Goal: Task Accomplishment & Management: Manage account settings

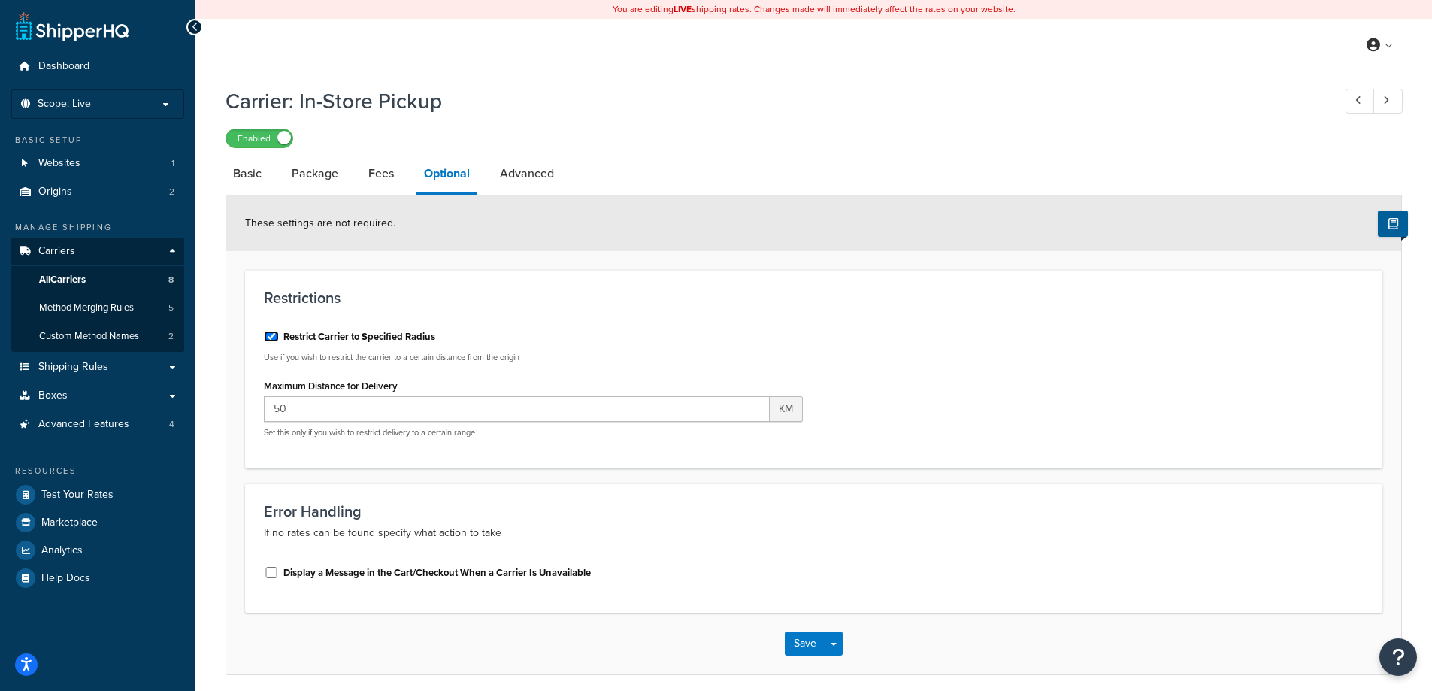
click at [268, 334] on input "Restrict Carrier to Specified Radius" at bounding box center [271, 336] width 15 height 11
checkbox input "false"
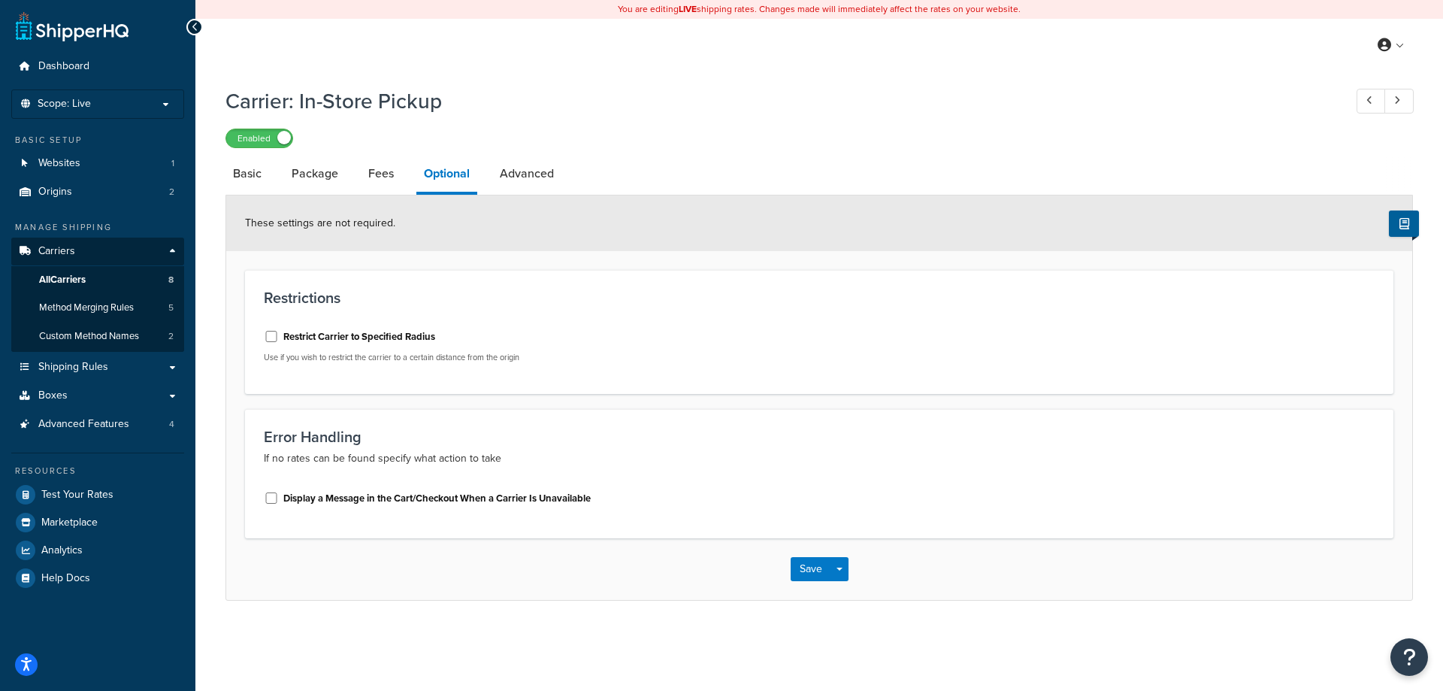
click at [892, 135] on div "Enabled" at bounding box center [819, 137] width 1188 height 21
click at [550, 178] on link "Advanced" at bounding box center [526, 174] width 69 height 36
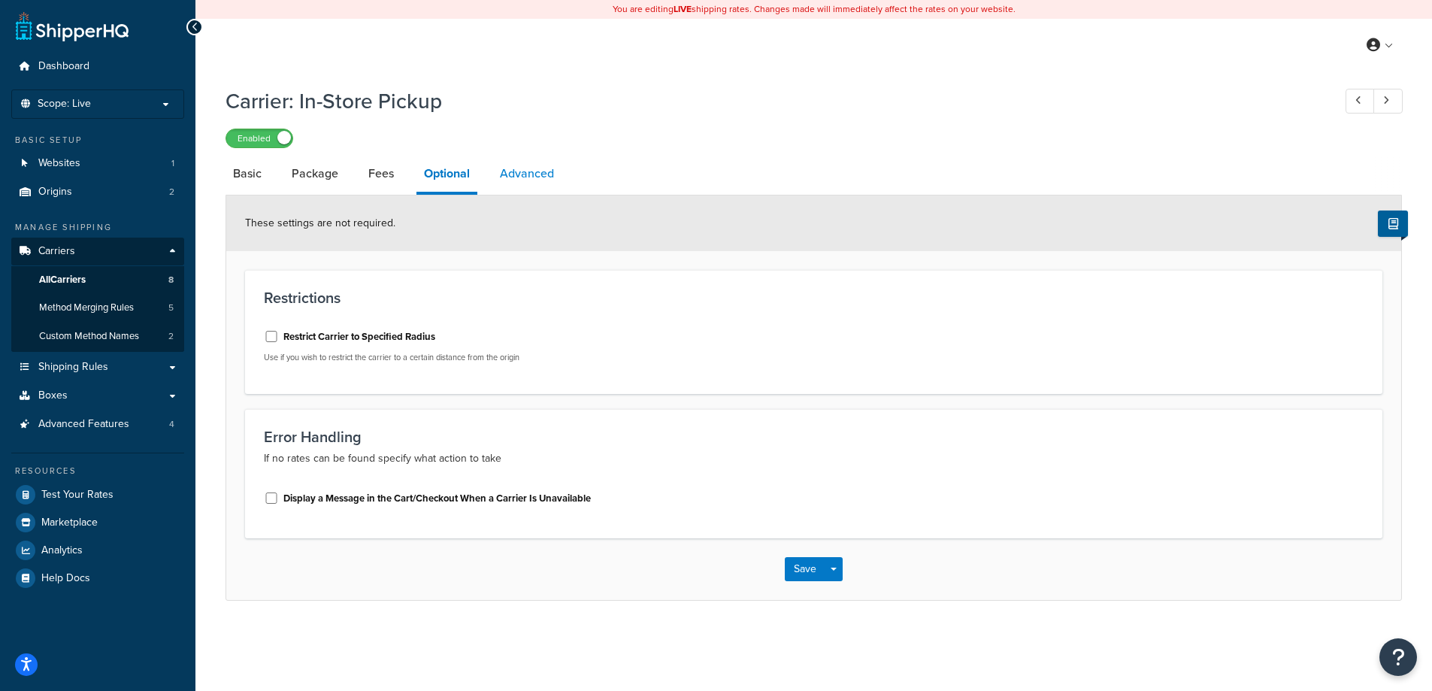
select select "false"
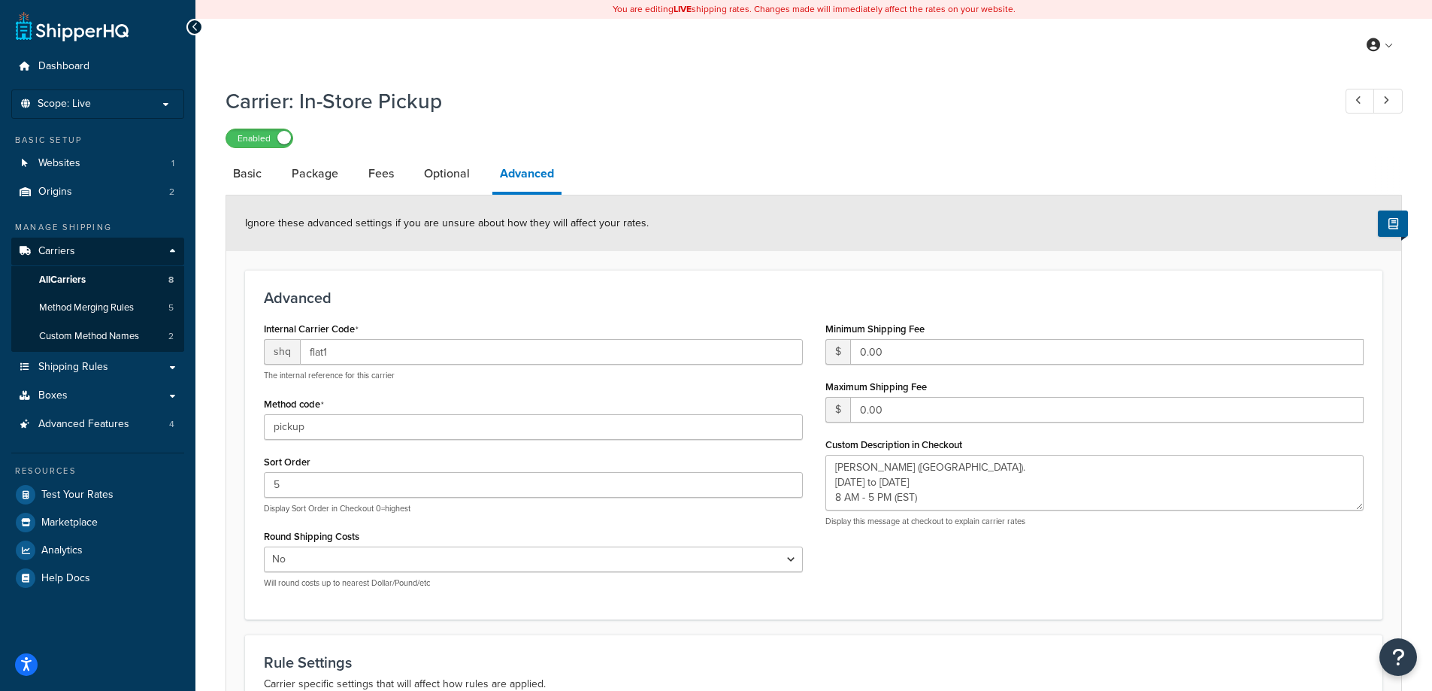
type textarea "Rittenhouse (St. Catharines). Monday to Friday 8 AM - 5 PM (EST)"
click at [244, 173] on link "Basic" at bounding box center [247, 174] width 44 height 36
select select "flat"
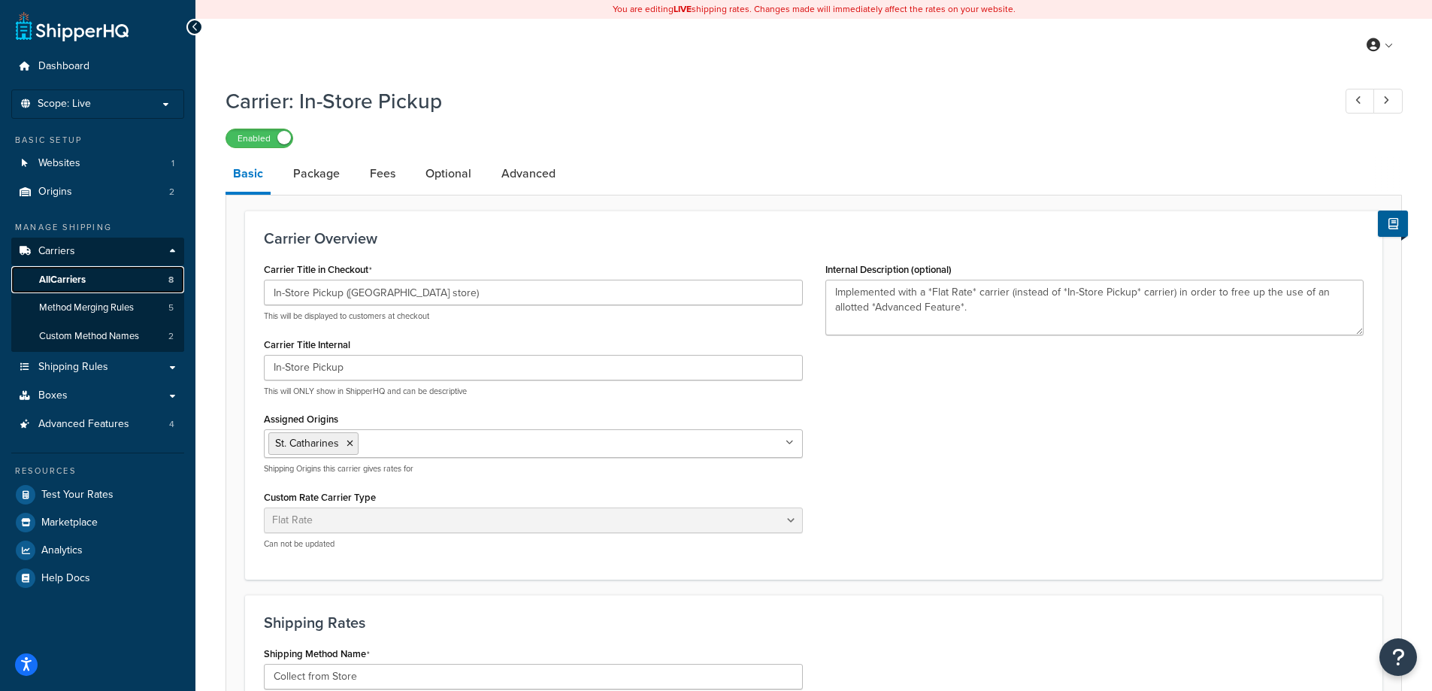
click at [84, 278] on span "All Carriers" at bounding box center [62, 280] width 47 height 13
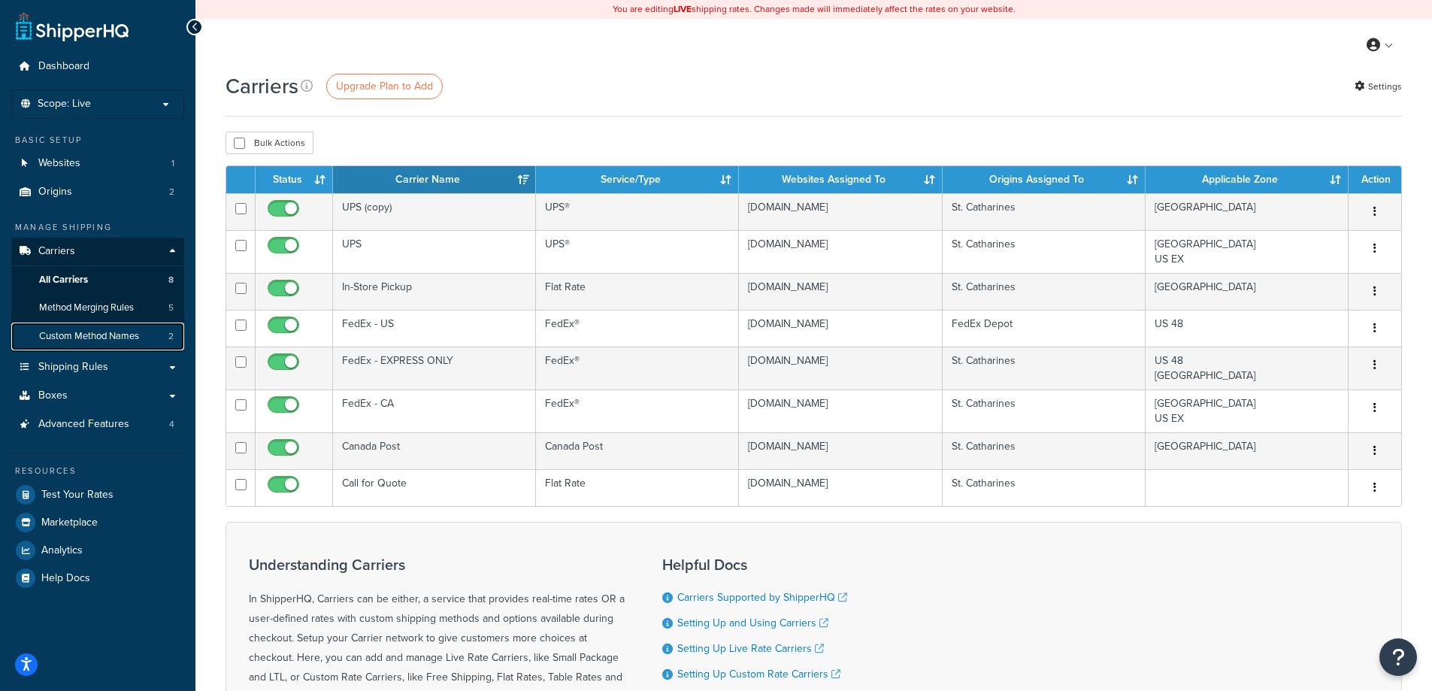
click at [80, 332] on span "Custom Method Names" at bounding box center [89, 336] width 100 height 13
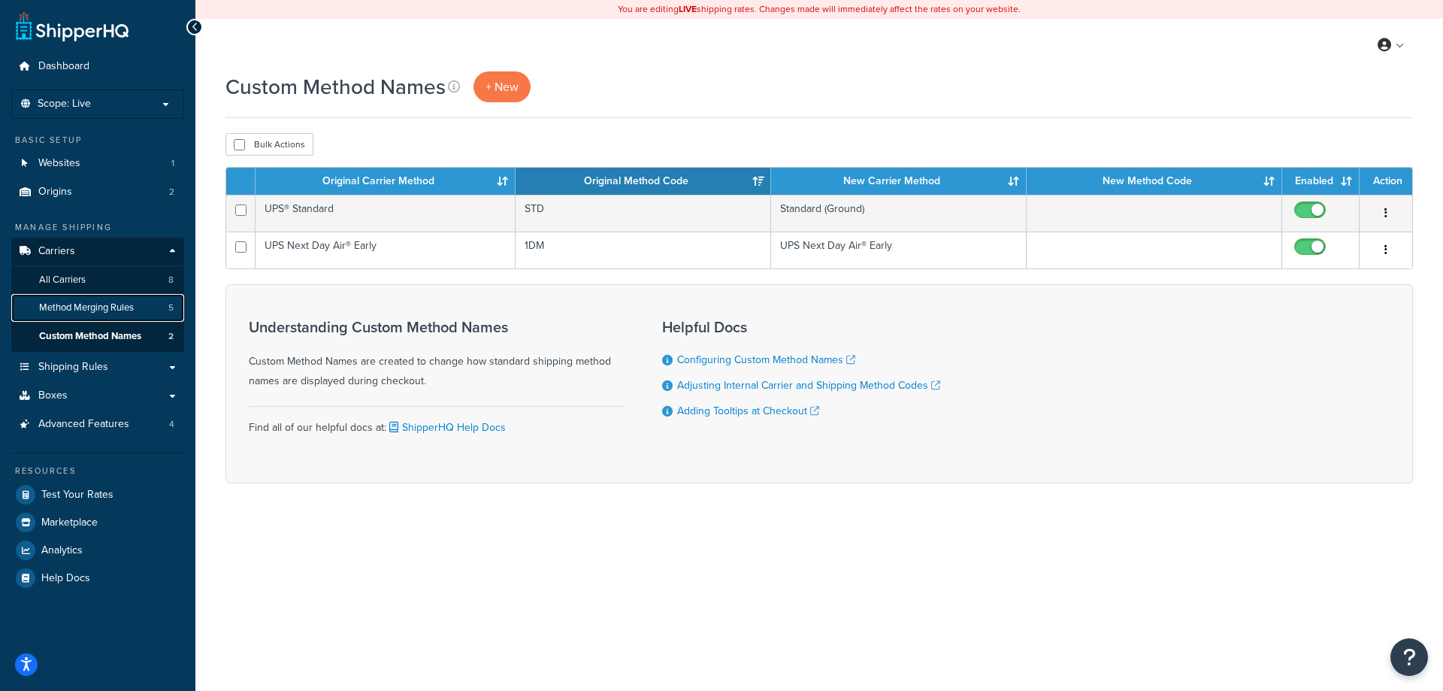
click at [81, 307] on span "Method Merging Rules" at bounding box center [86, 307] width 95 height 13
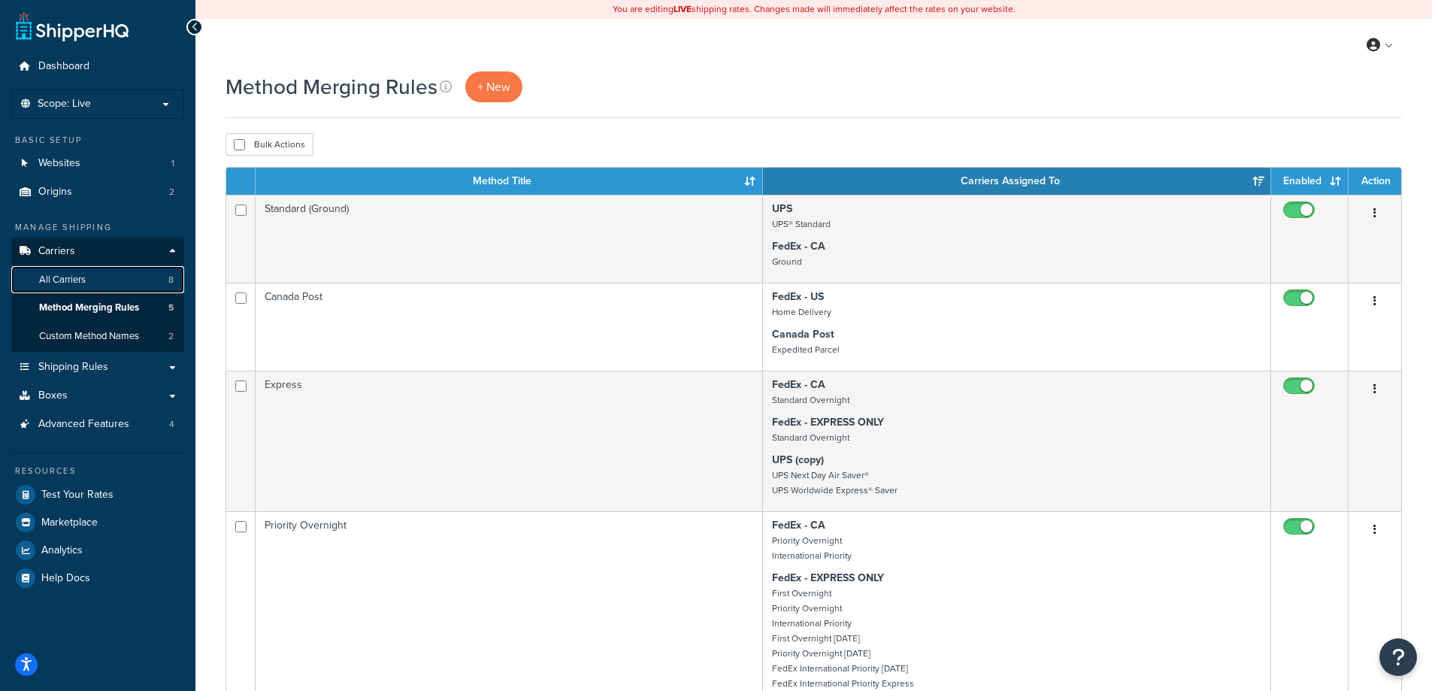
click at [77, 282] on span "All Carriers" at bounding box center [62, 280] width 47 height 13
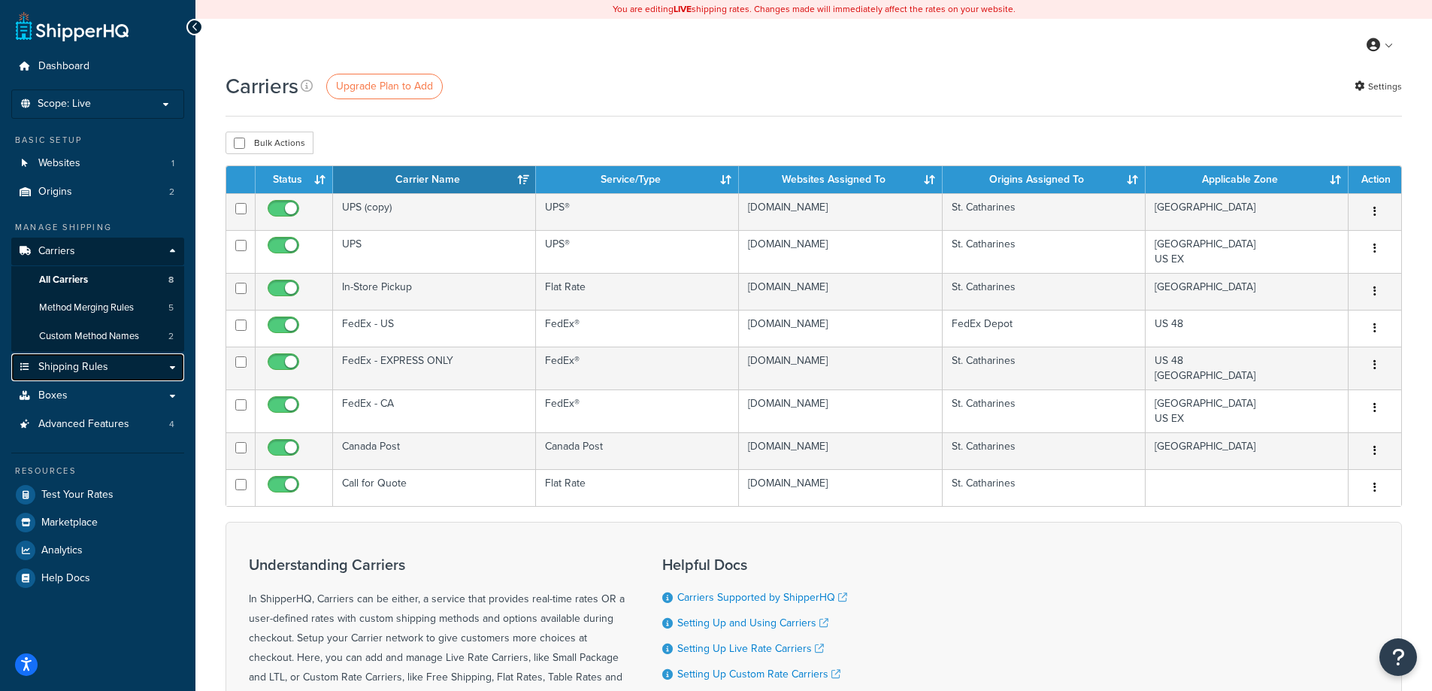
click at [167, 367] on link "Shipping Rules" at bounding box center [97, 367] width 173 height 28
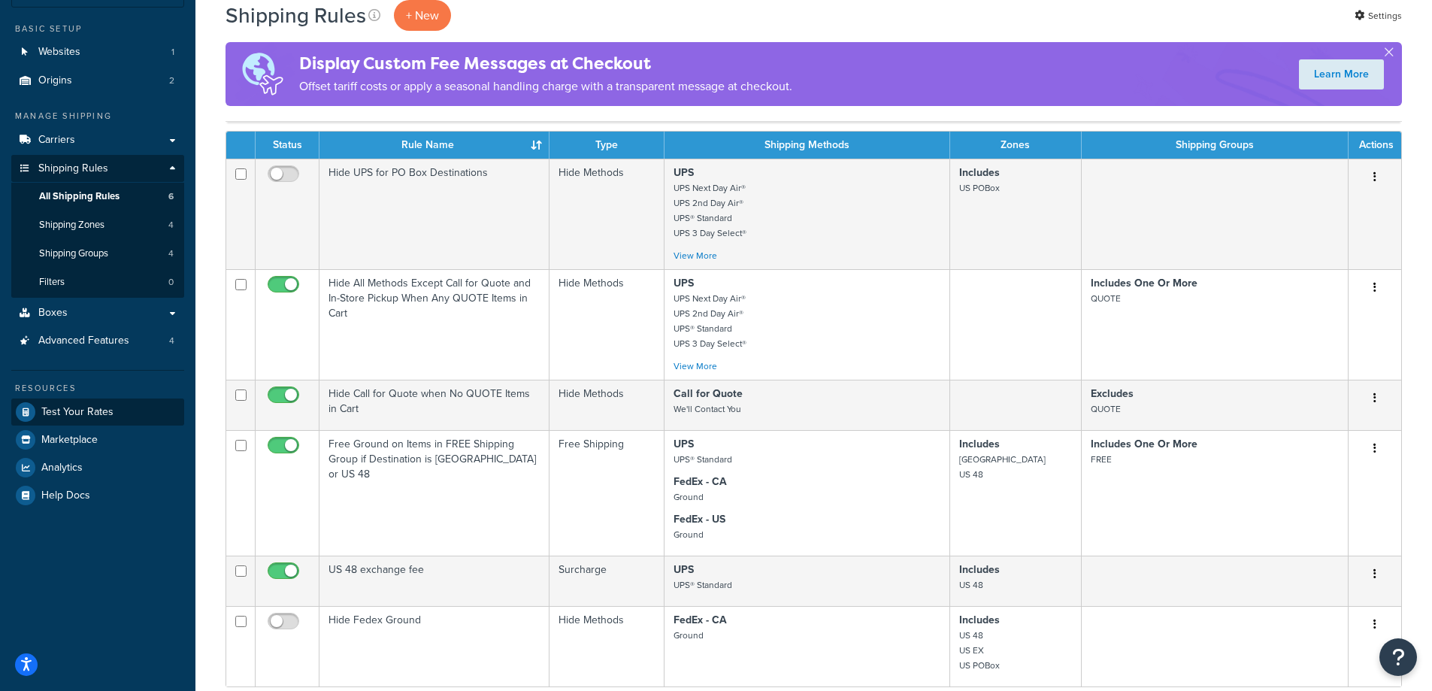
scroll to position [75, 0]
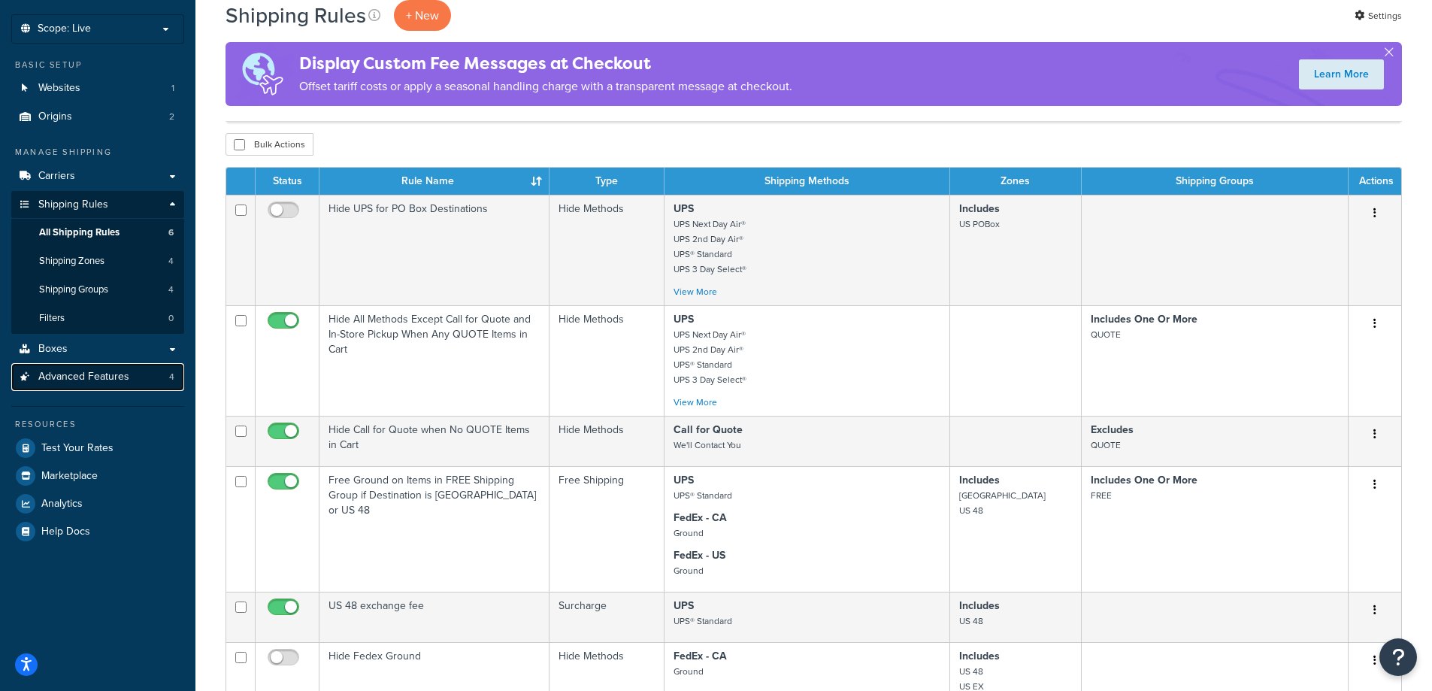
click at [113, 378] on span "Advanced Features" at bounding box center [83, 377] width 91 height 13
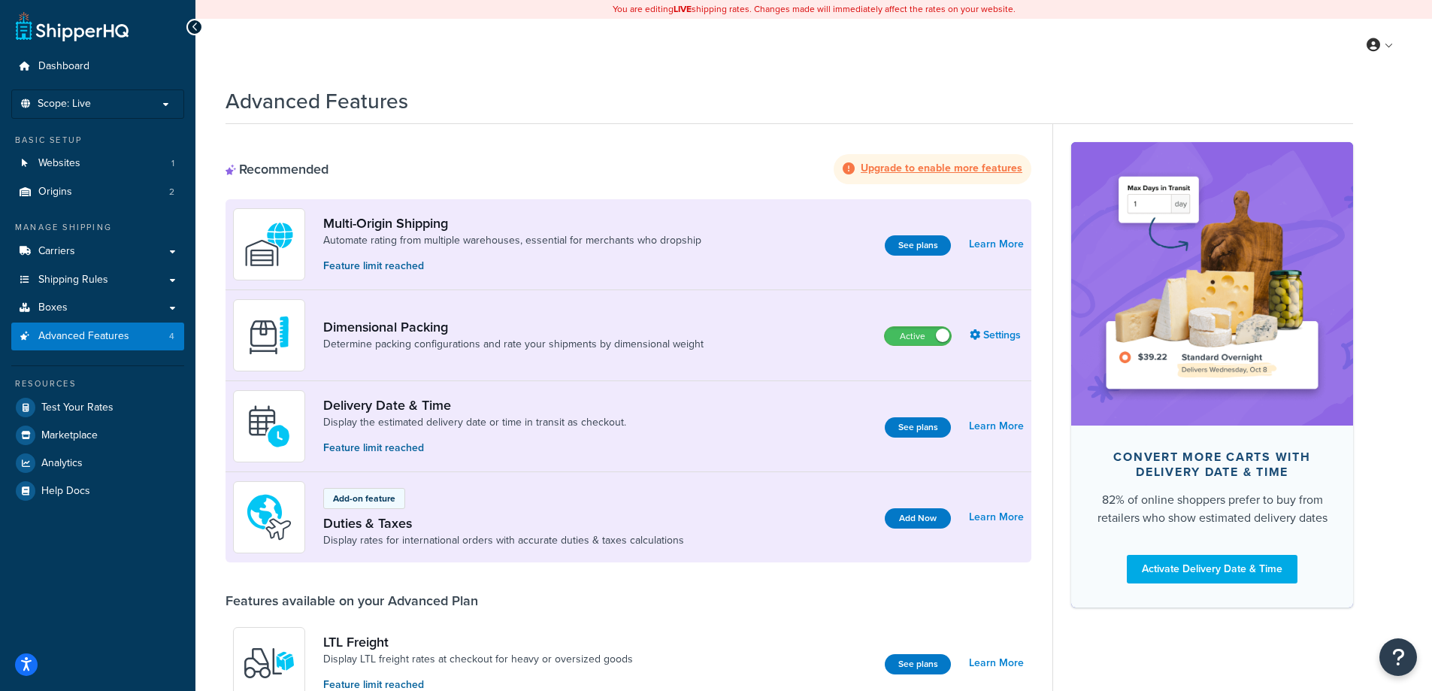
scroll to position [75, 0]
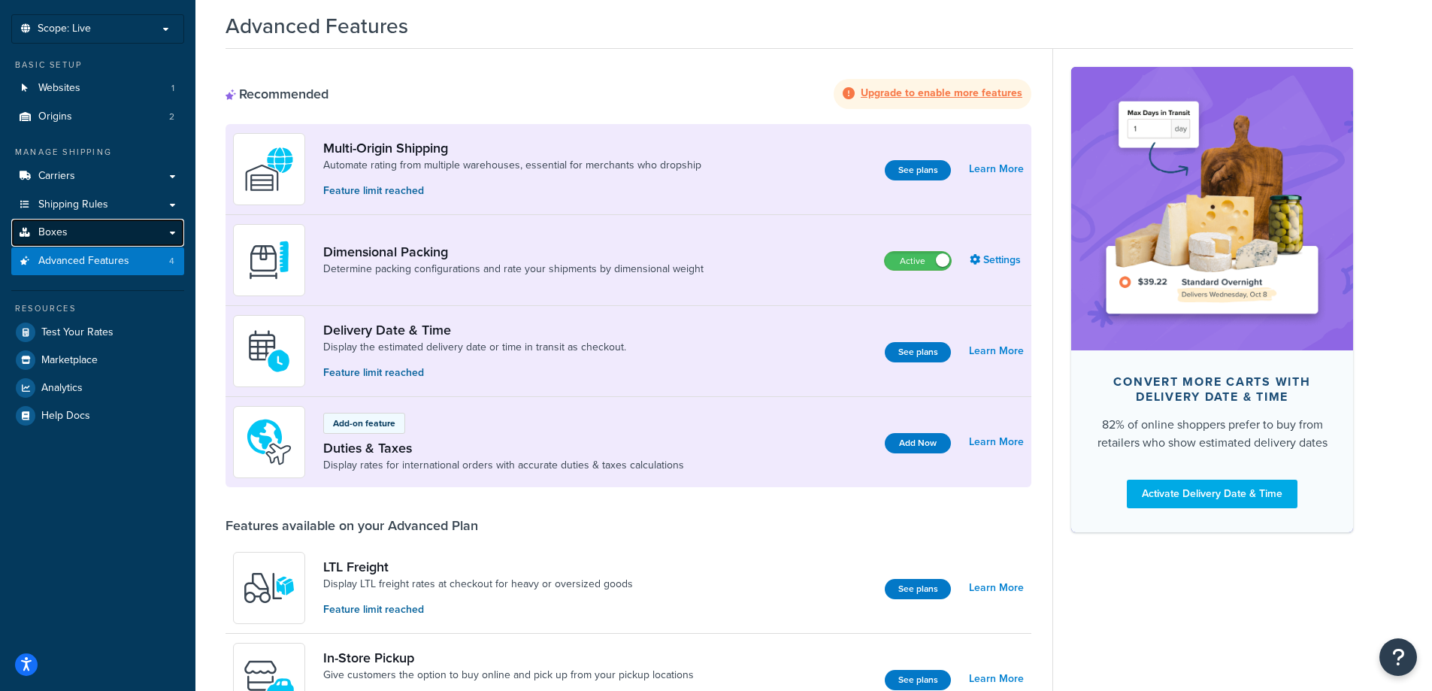
click at [170, 233] on link "Boxes" at bounding box center [97, 233] width 173 height 28
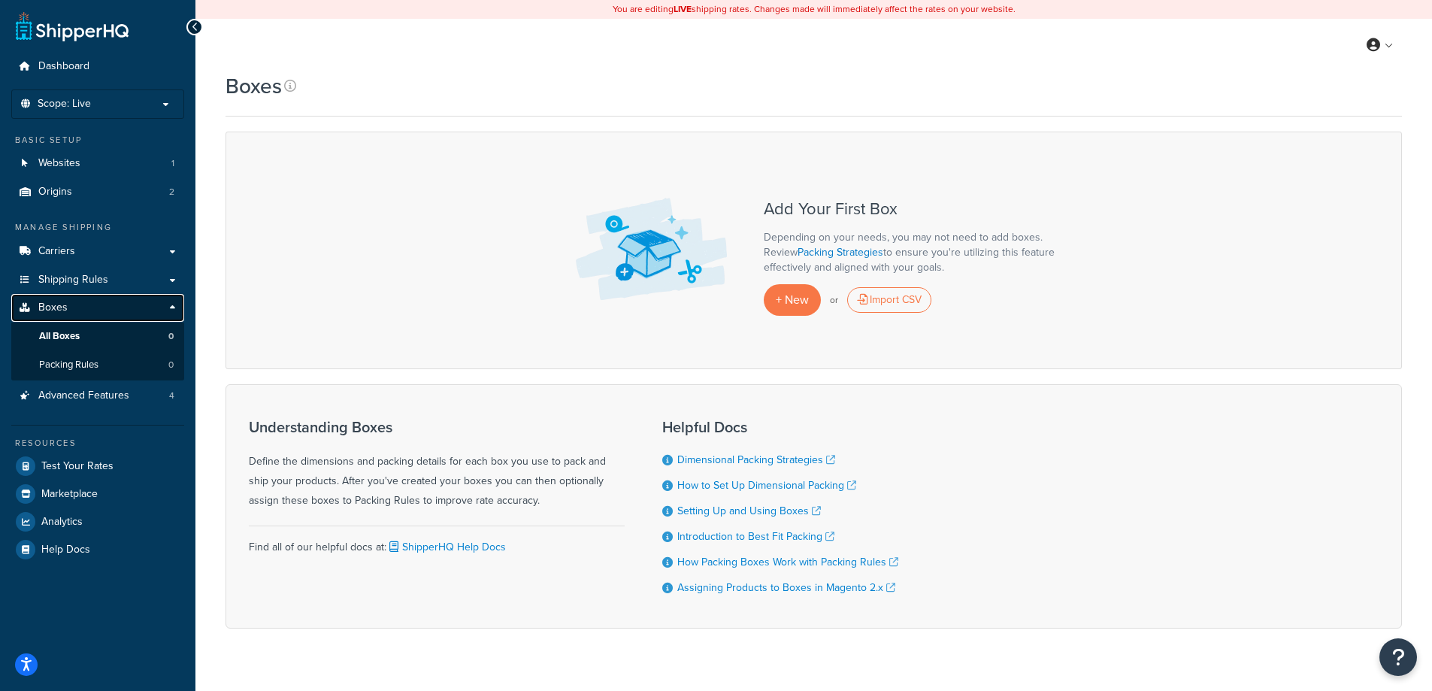
click at [171, 305] on link "Boxes" at bounding box center [97, 308] width 173 height 28
click at [106, 246] on link "Carriers" at bounding box center [97, 252] width 173 height 28
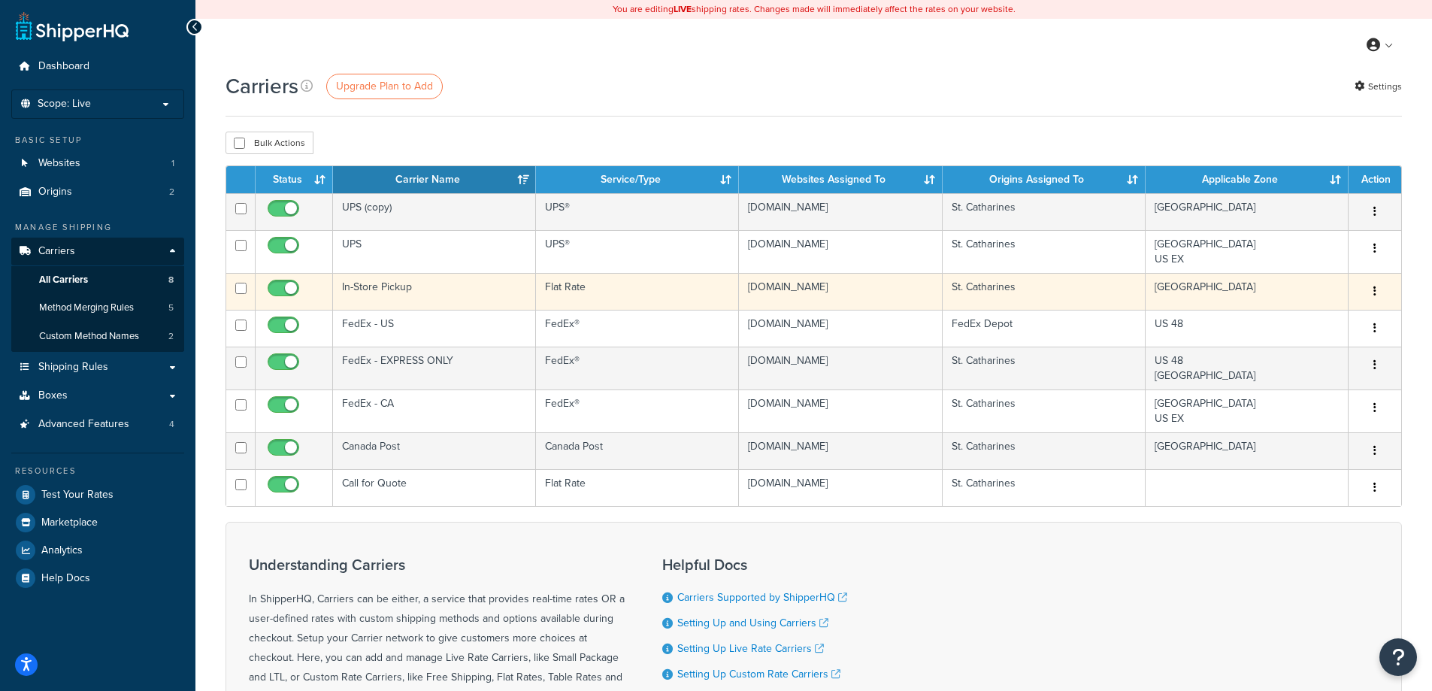
click at [446, 276] on td "In-Store Pickup" at bounding box center [434, 291] width 203 height 37
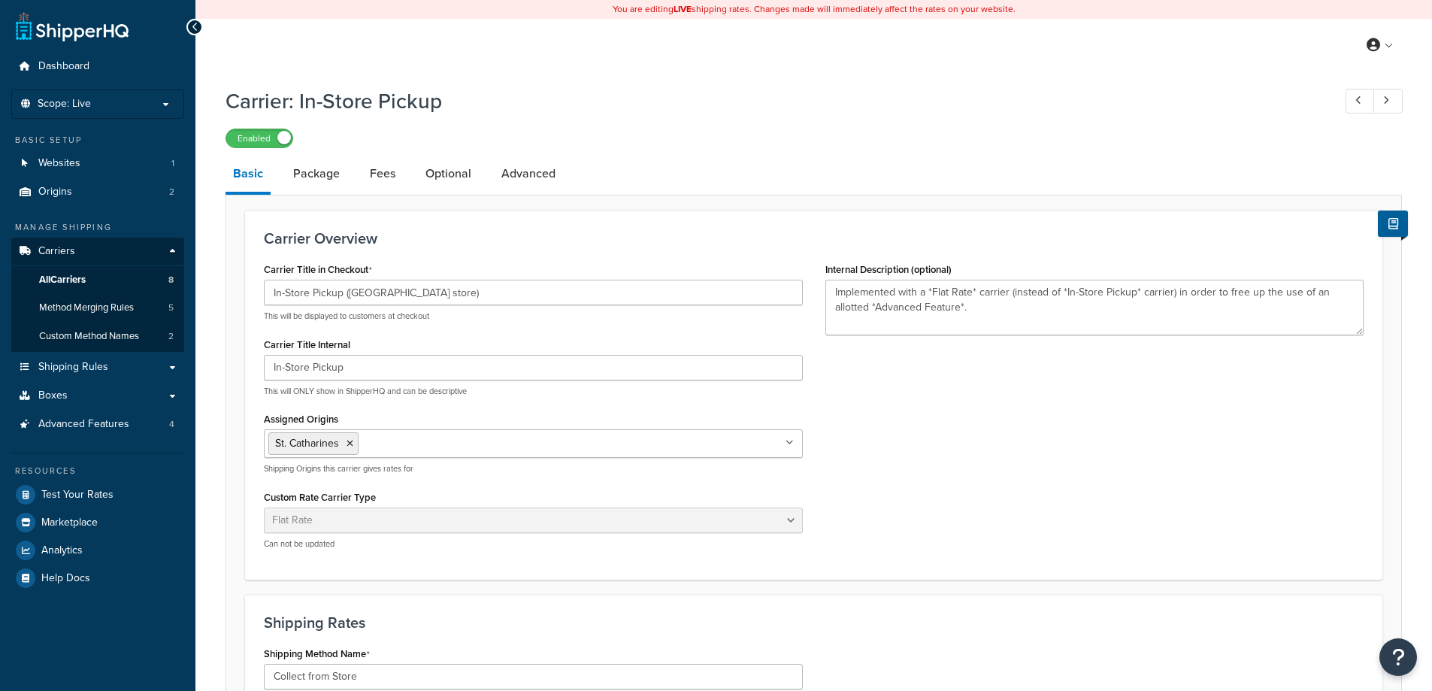
select select "flat"
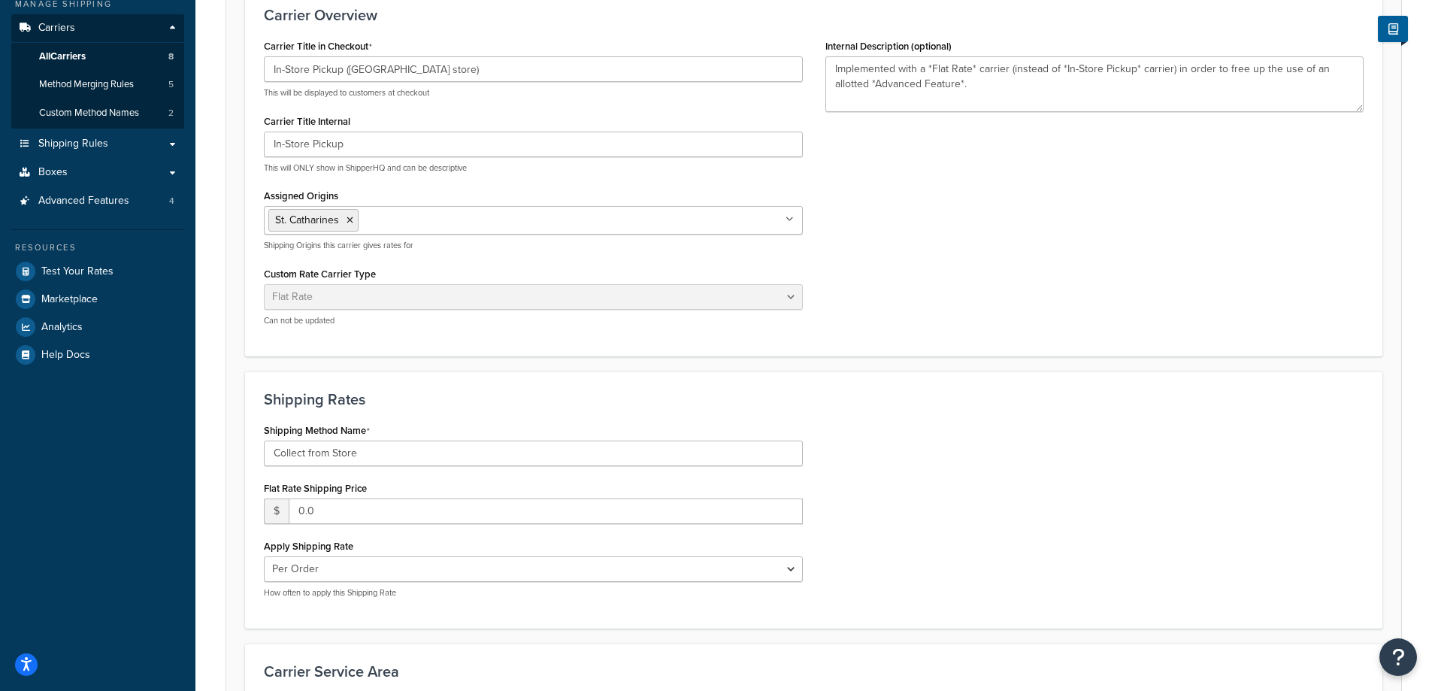
scroll to position [225, 0]
click at [385, 452] on input "Collect from Store" at bounding box center [533, 451] width 539 height 26
click at [1033, 419] on div "Shipping Method Name Collect from Store Flat Rate Shipping Price $ 0.0 Apply Sh…" at bounding box center [814, 512] width 1122 height 190
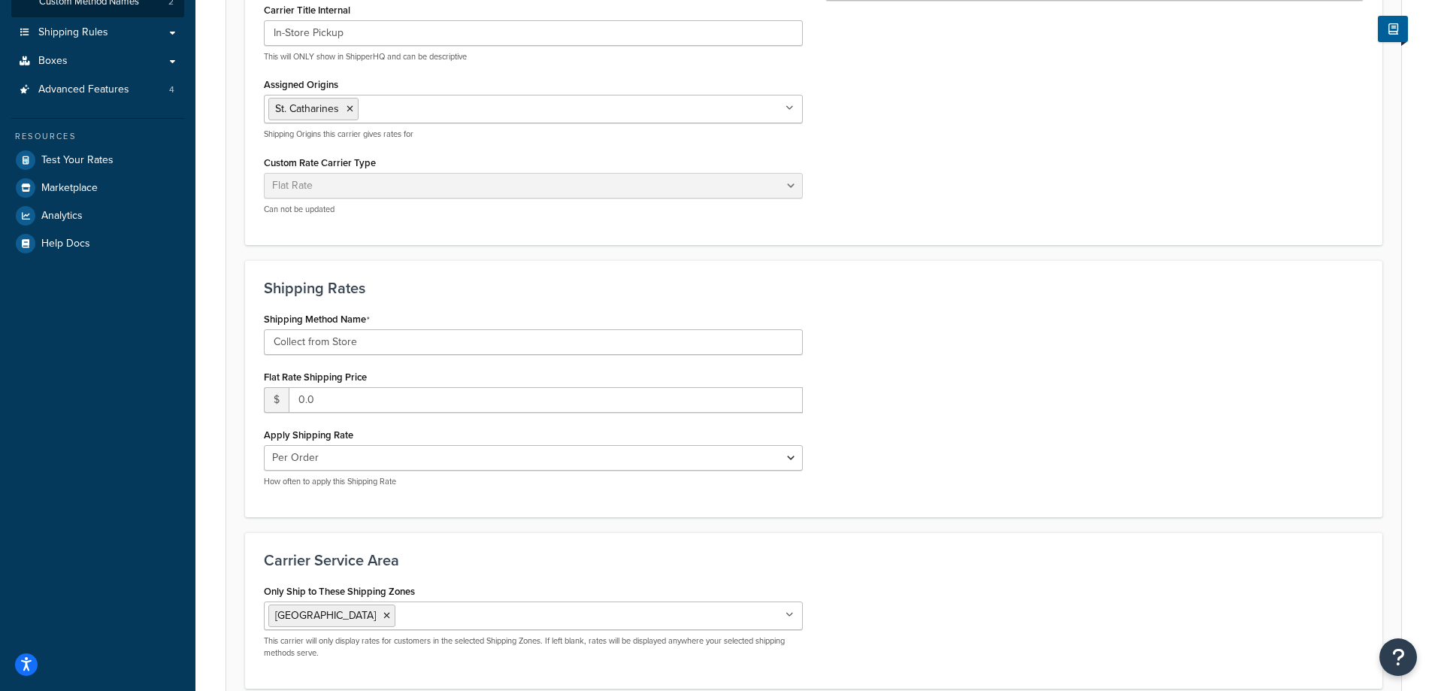
scroll to position [376, 0]
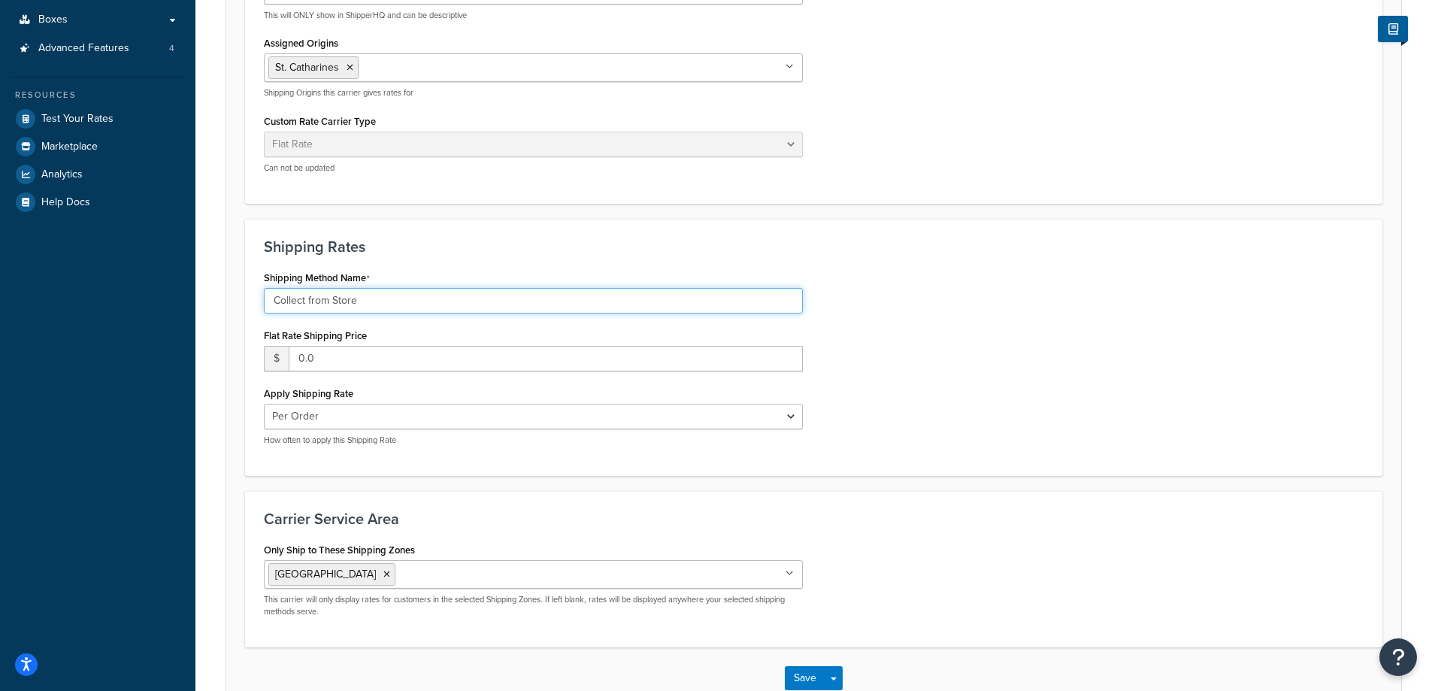
click at [452, 302] on input "Collect from Store" at bounding box center [533, 301] width 539 height 26
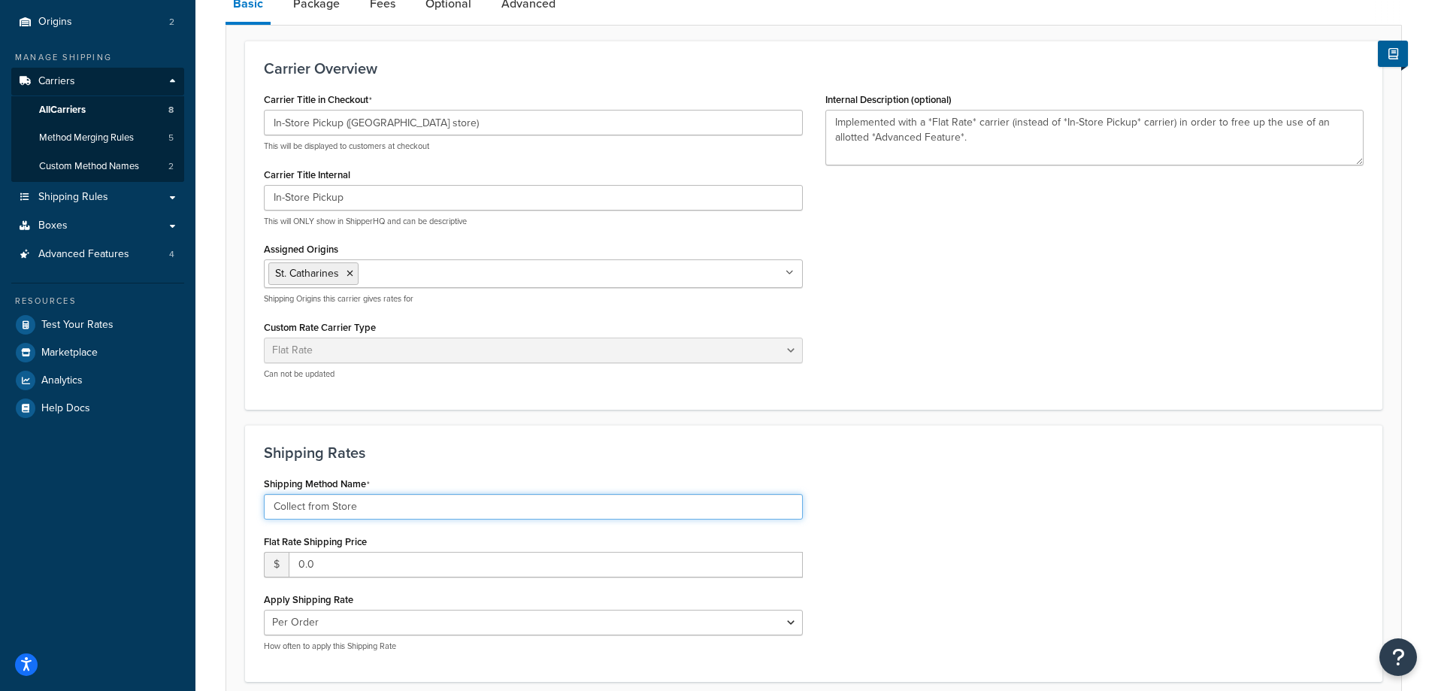
scroll to position [0, 0]
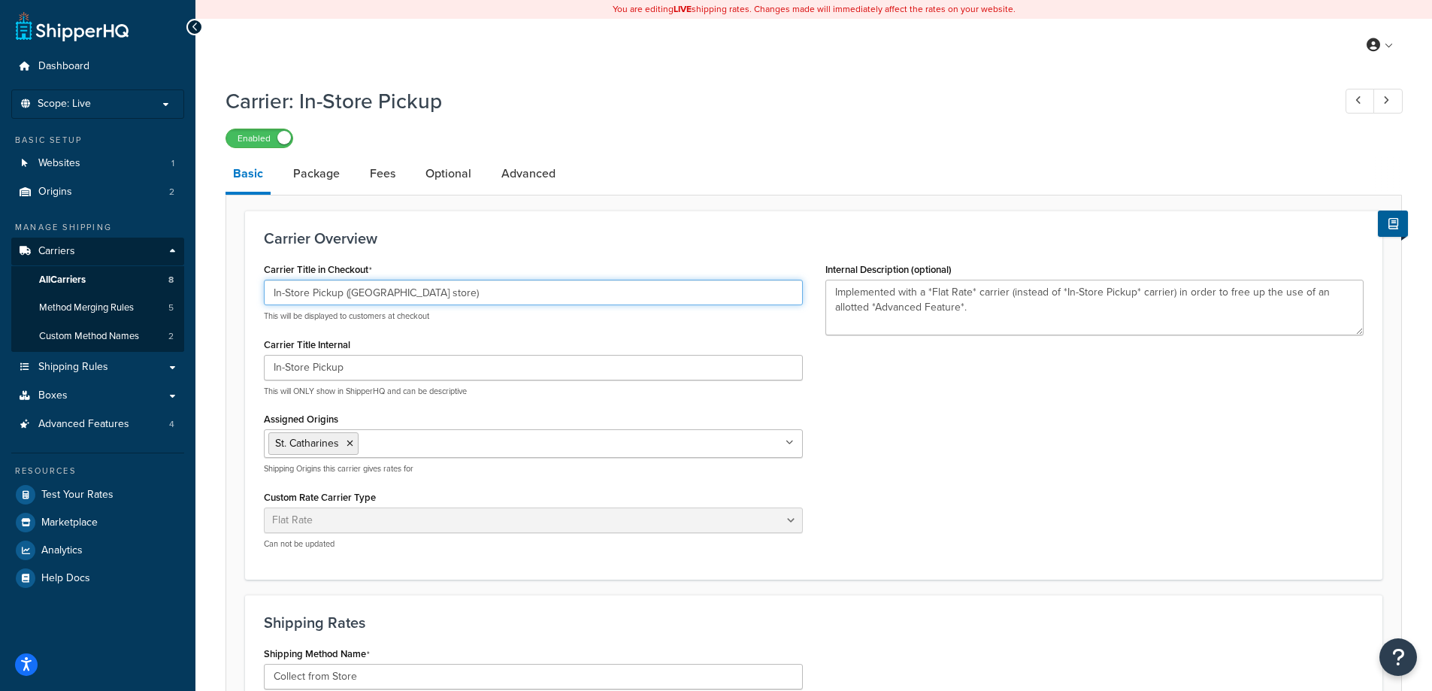
drag, startPoint x: 460, startPoint y: 289, endPoint x: 347, endPoint y: 292, distance: 112.8
click at [347, 292] on input "In-Store Pickup (St. Catharines store)" at bounding box center [533, 293] width 539 height 26
click at [415, 301] on input "In-Store Pickup (St. Catharines store)" at bounding box center [533, 293] width 539 height 26
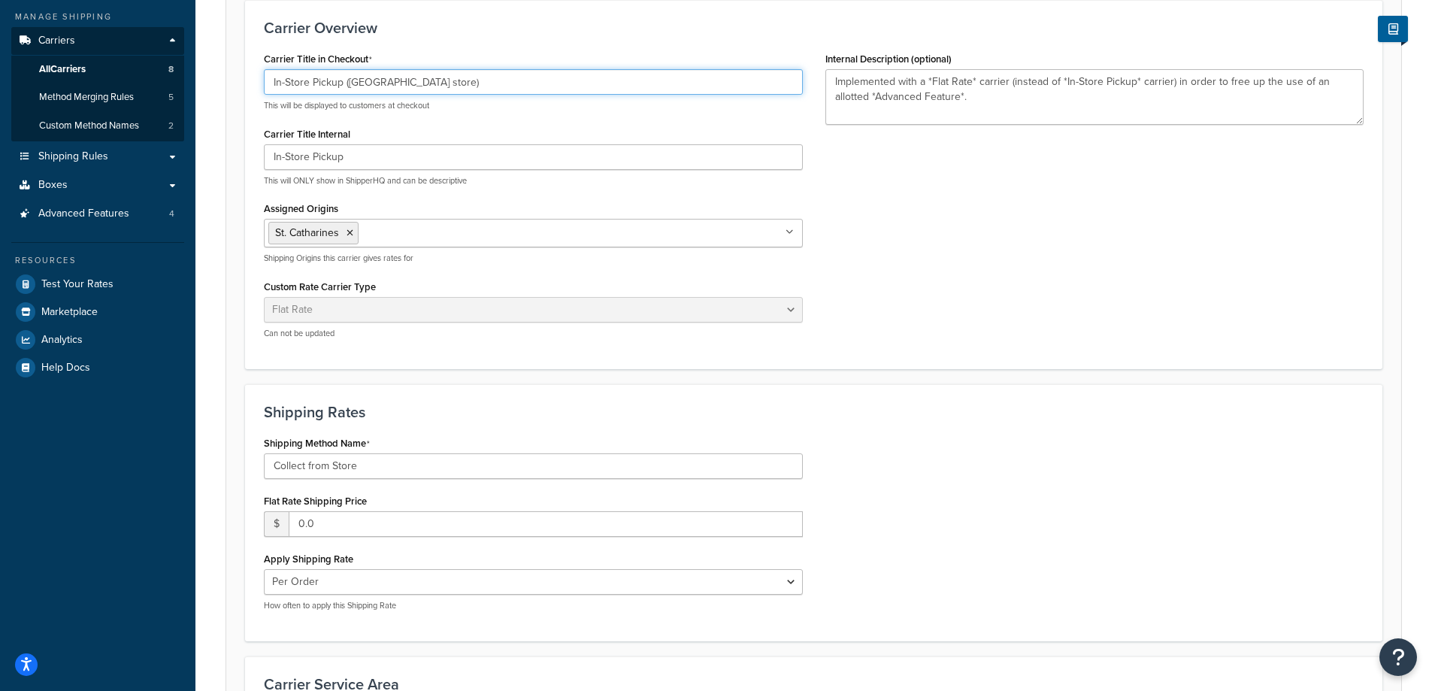
scroll to position [471, 0]
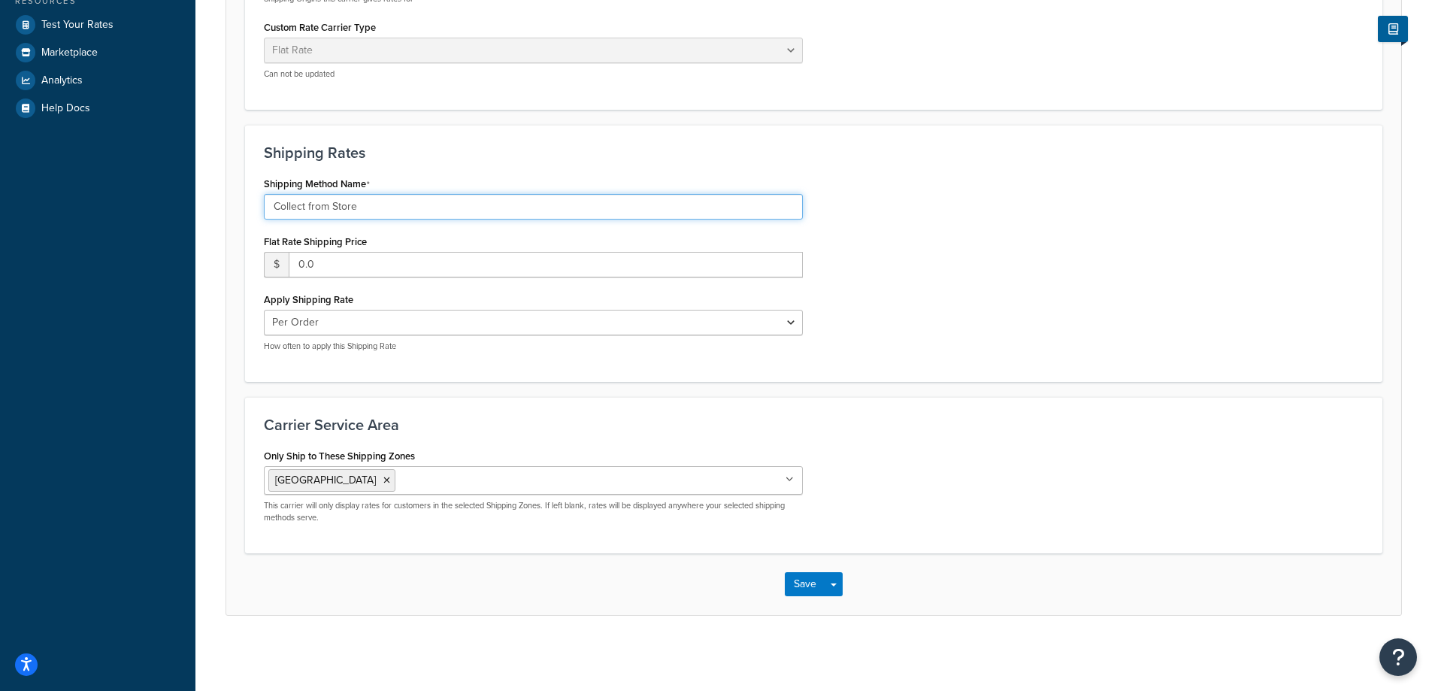
click at [388, 205] on input "Collect from Store" at bounding box center [533, 207] width 539 height 26
type input "Collect from Store (St. Catharines)"
click at [913, 507] on div "Only Ship to These Shipping Zones Canada US 48 US EX US POBox Add New This carr…" at bounding box center [814, 489] width 1122 height 89
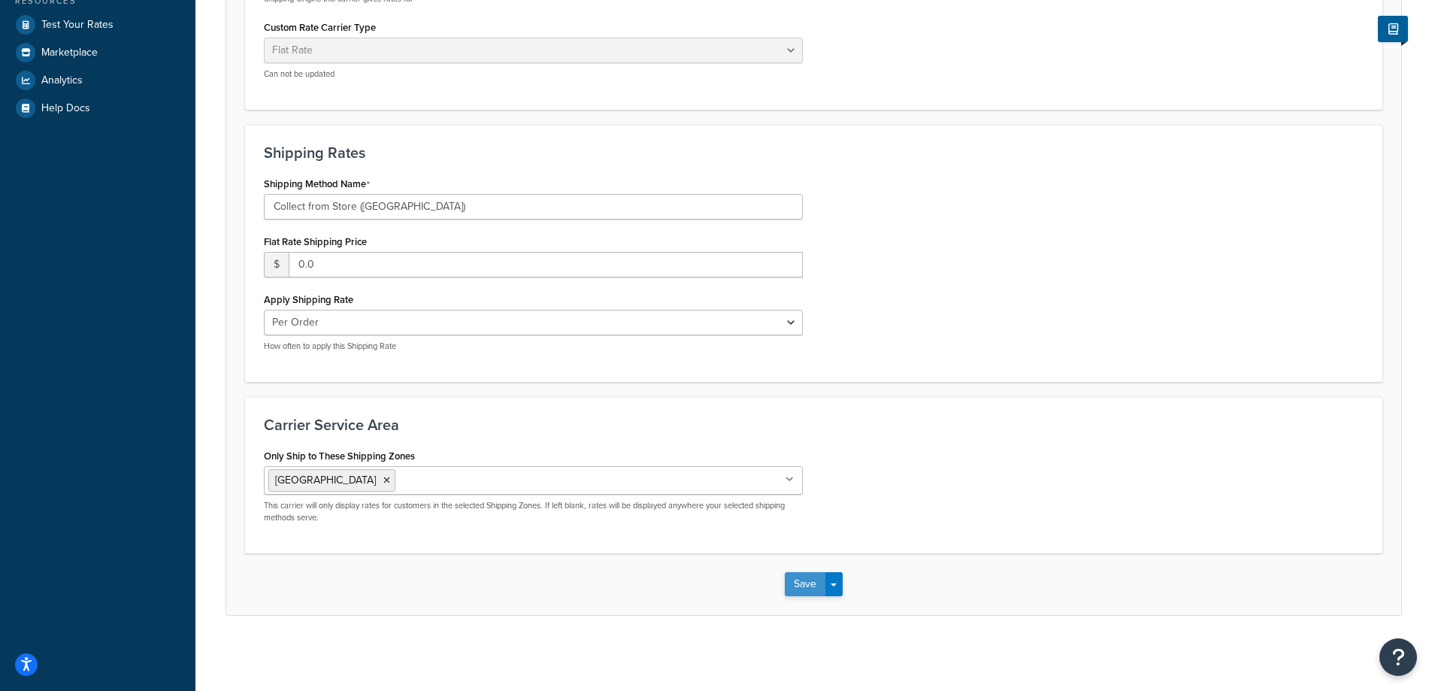
click at [805, 594] on button "Save" at bounding box center [805, 584] width 41 height 24
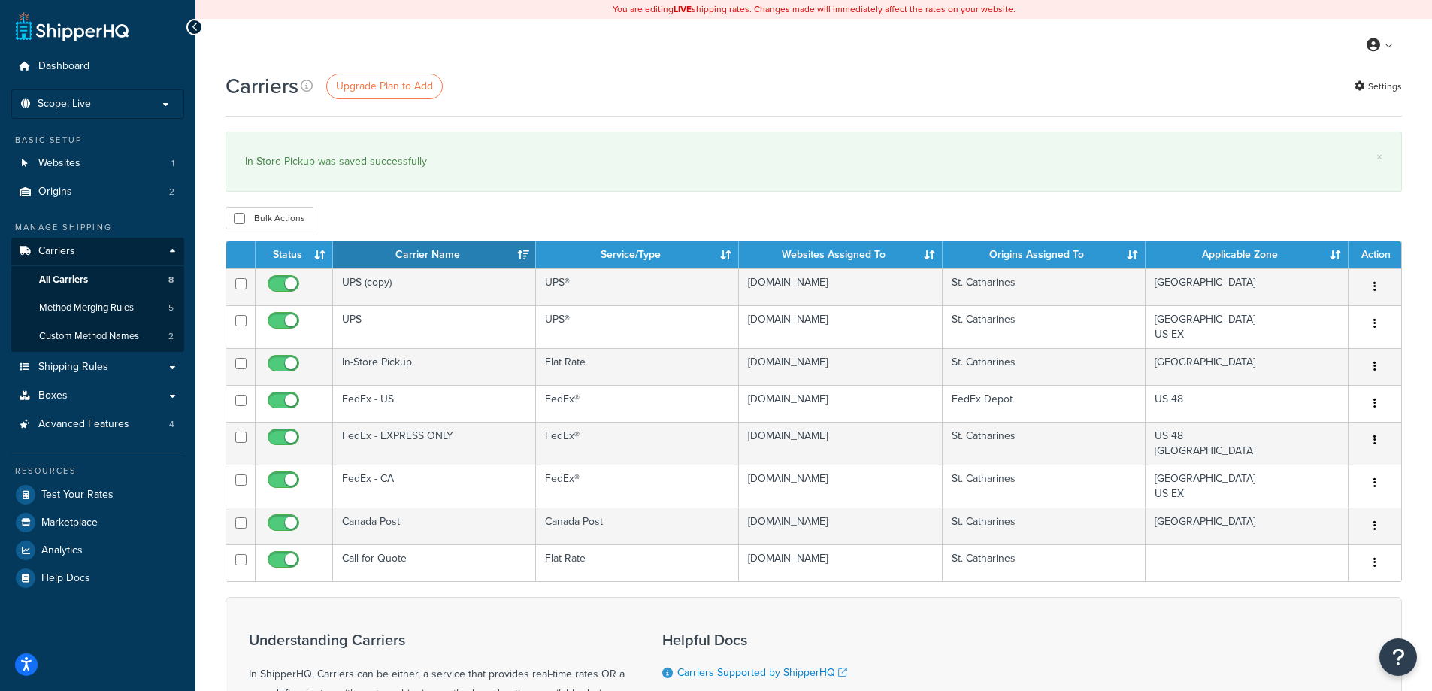
click at [679, 182] on div "× In-Store Pickup was saved successfully" at bounding box center [813, 162] width 1176 height 60
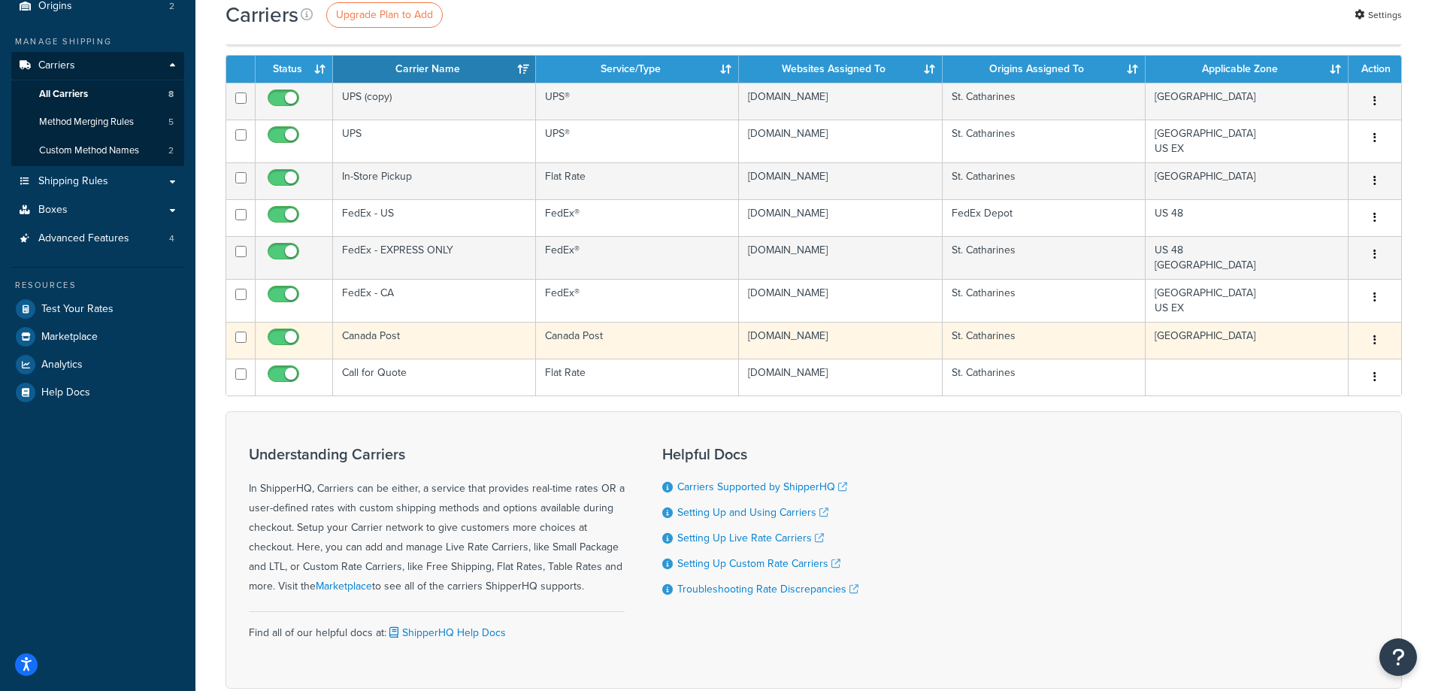
scroll to position [49, 0]
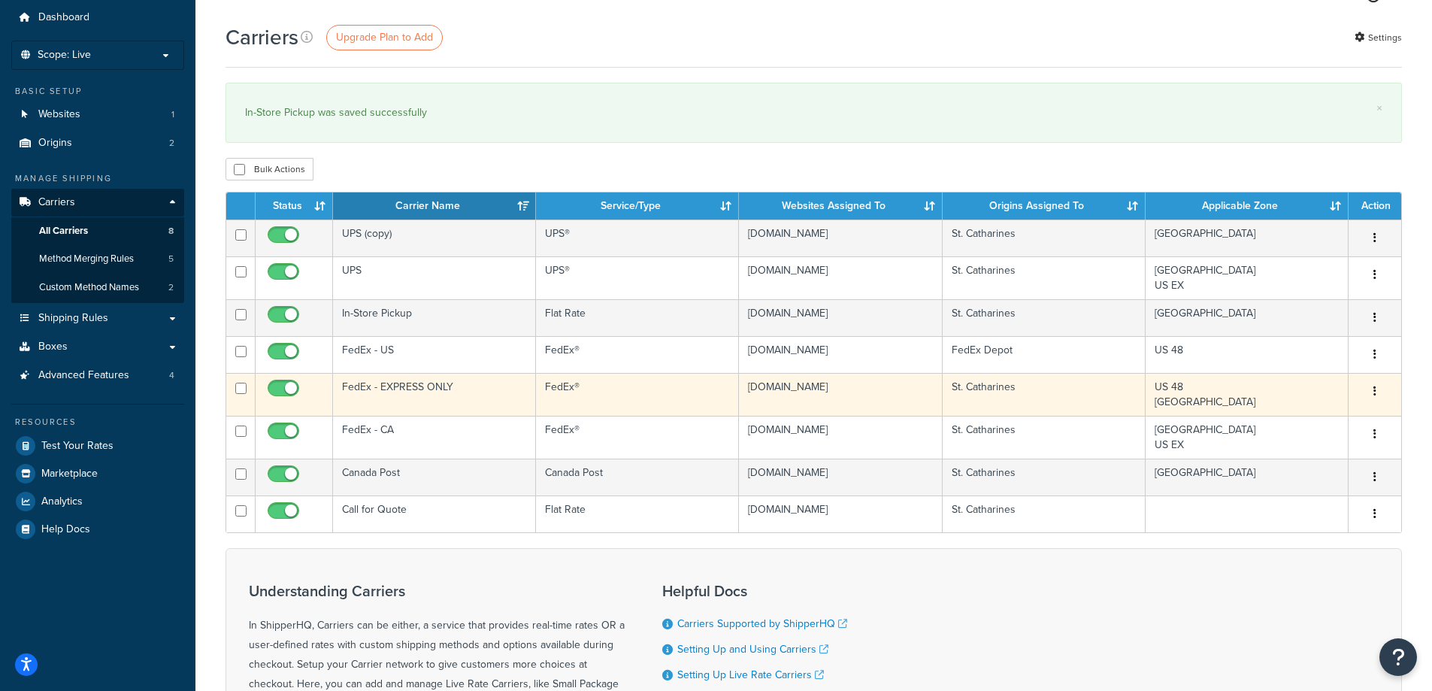
click at [460, 394] on td "FedEx - EXPRESS ONLY" at bounding box center [434, 394] width 203 height 43
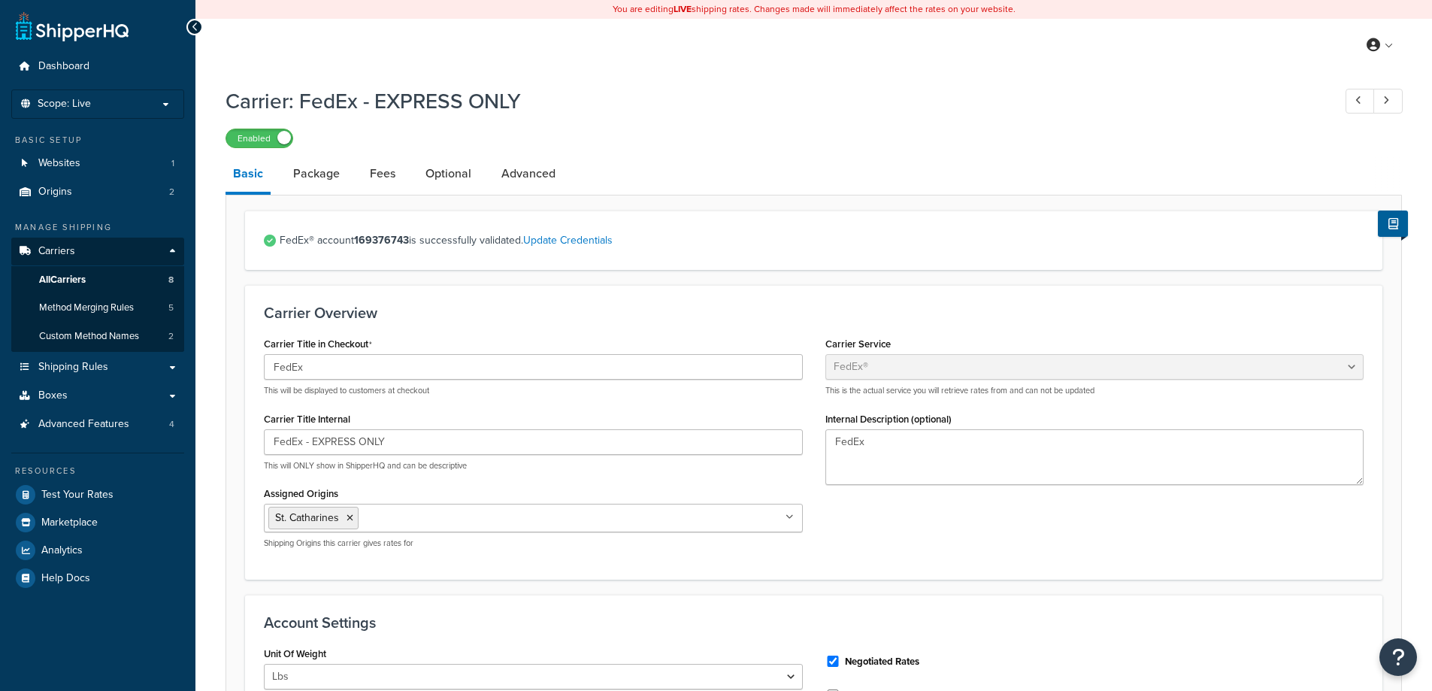
select select "fedEx"
select select "REGULAR_PICKUP"
select select "YOUR_PACKAGING"
click at [83, 306] on span "Method Merging Rules" at bounding box center [86, 307] width 95 height 13
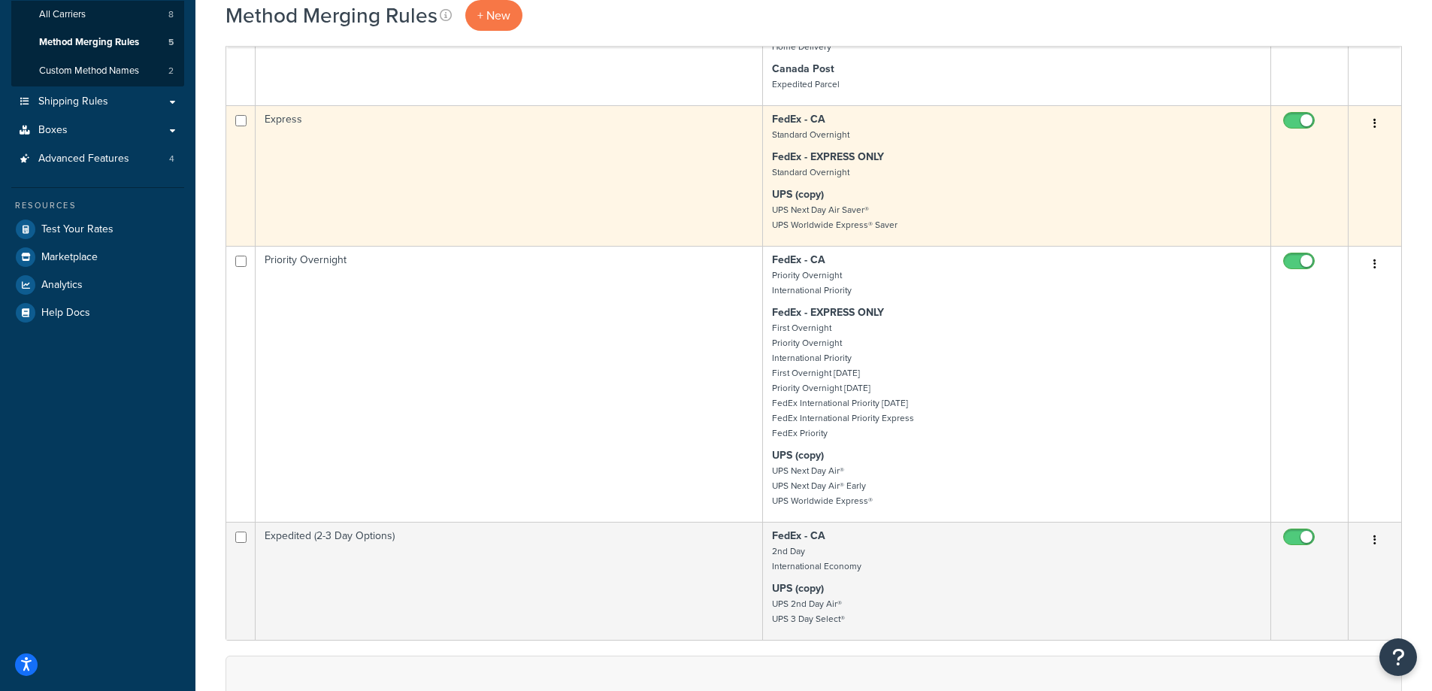
scroll to position [301, 0]
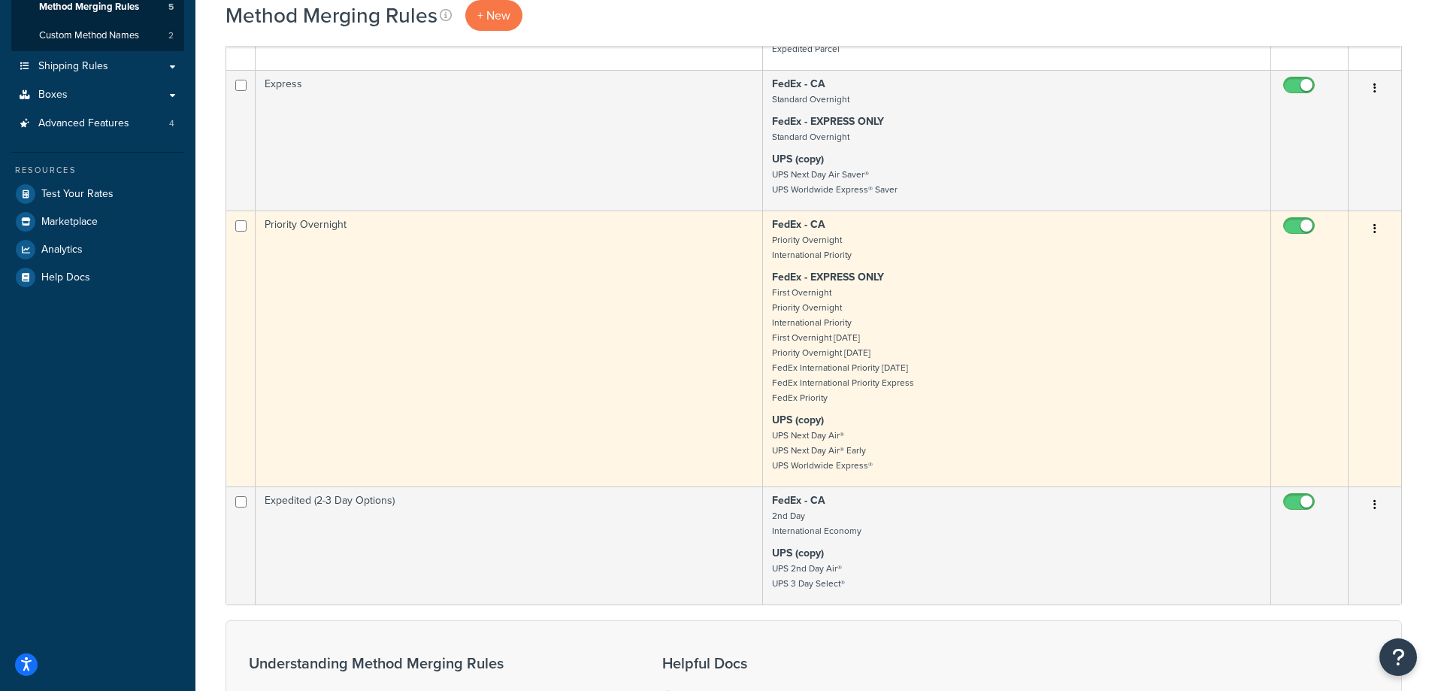
click at [347, 392] on td "Priority Overnight" at bounding box center [509, 348] width 507 height 276
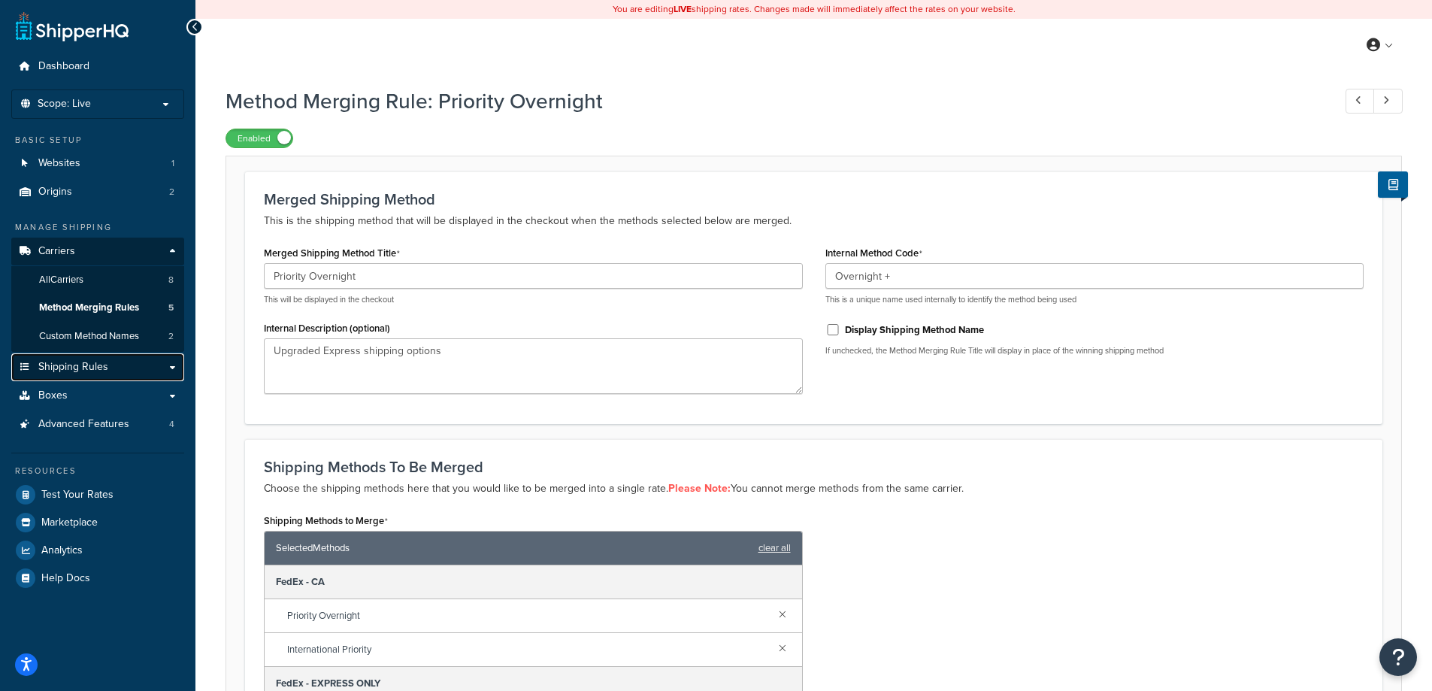
click at [173, 366] on link "Shipping Rules" at bounding box center [97, 367] width 173 height 28
click at [177, 370] on link "Shipping Rules" at bounding box center [97, 367] width 173 height 28
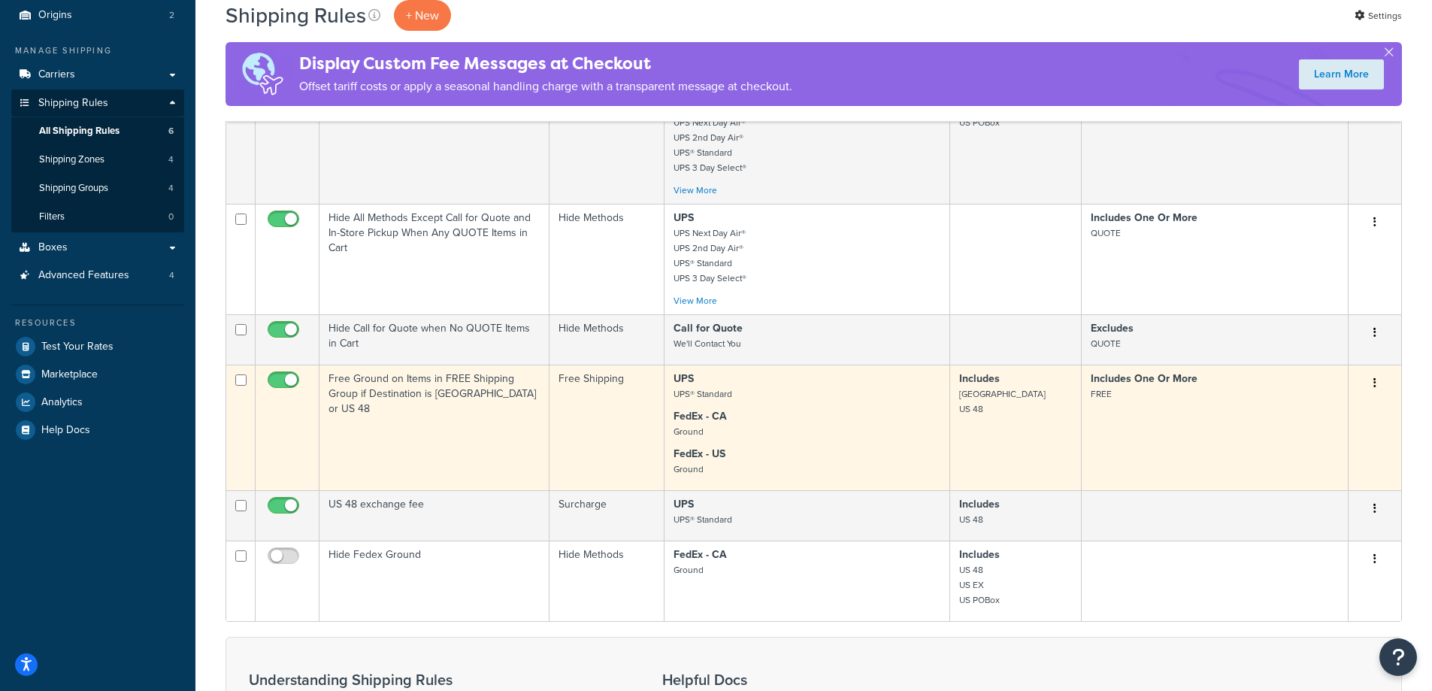
scroll to position [150, 0]
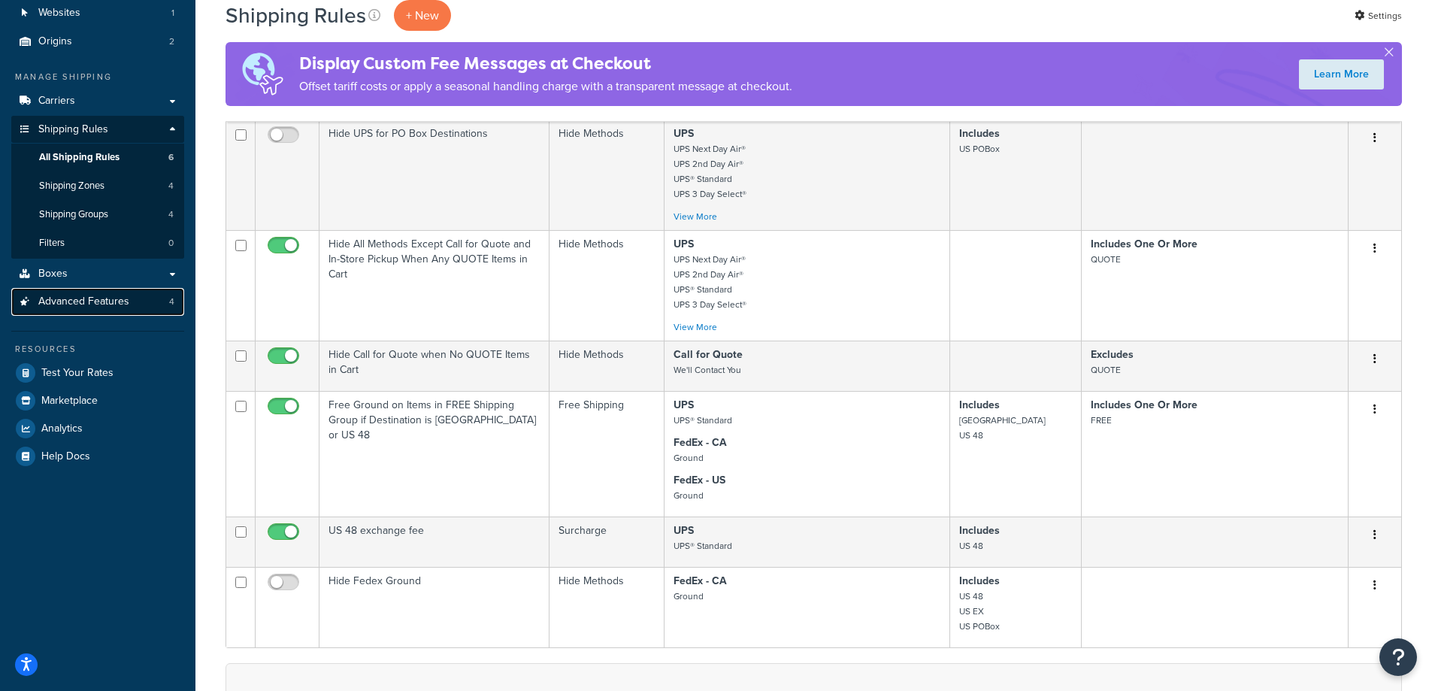
click at [177, 307] on link "Advanced Features 4" at bounding box center [97, 302] width 173 height 28
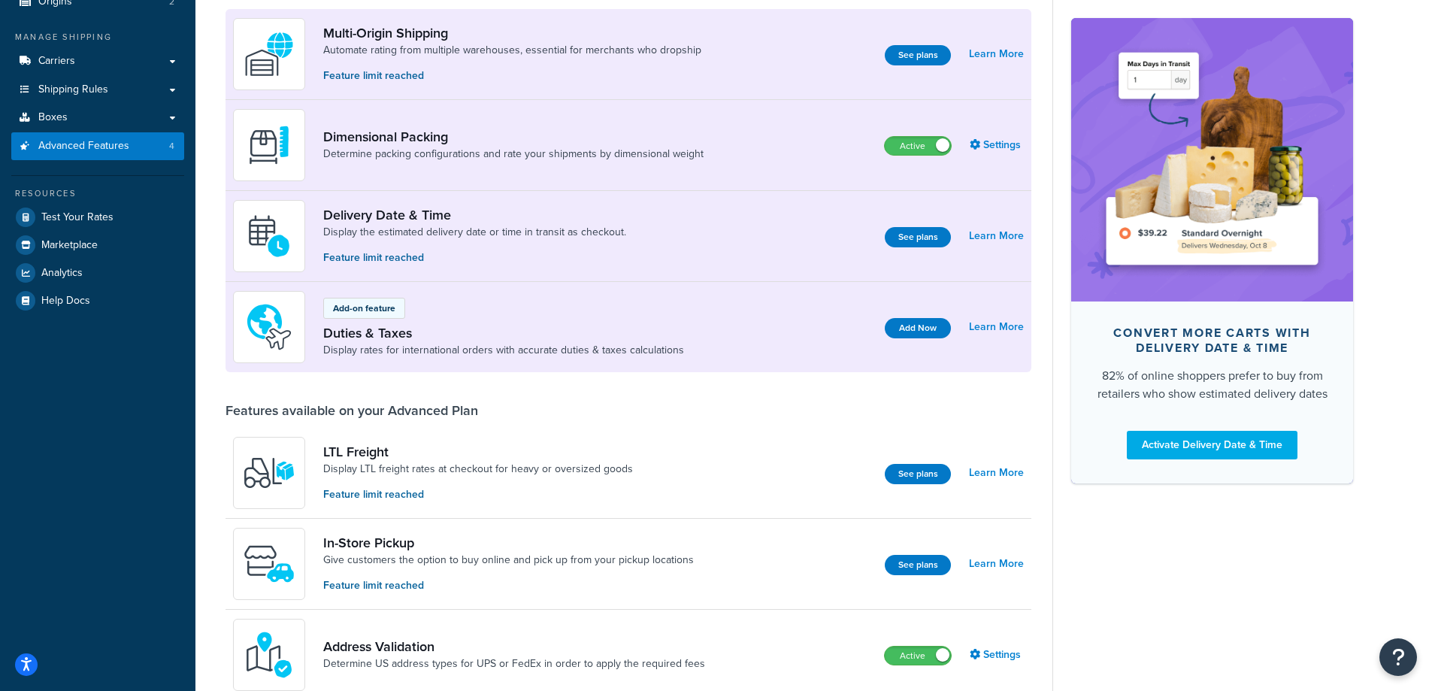
scroll to position [225, 0]
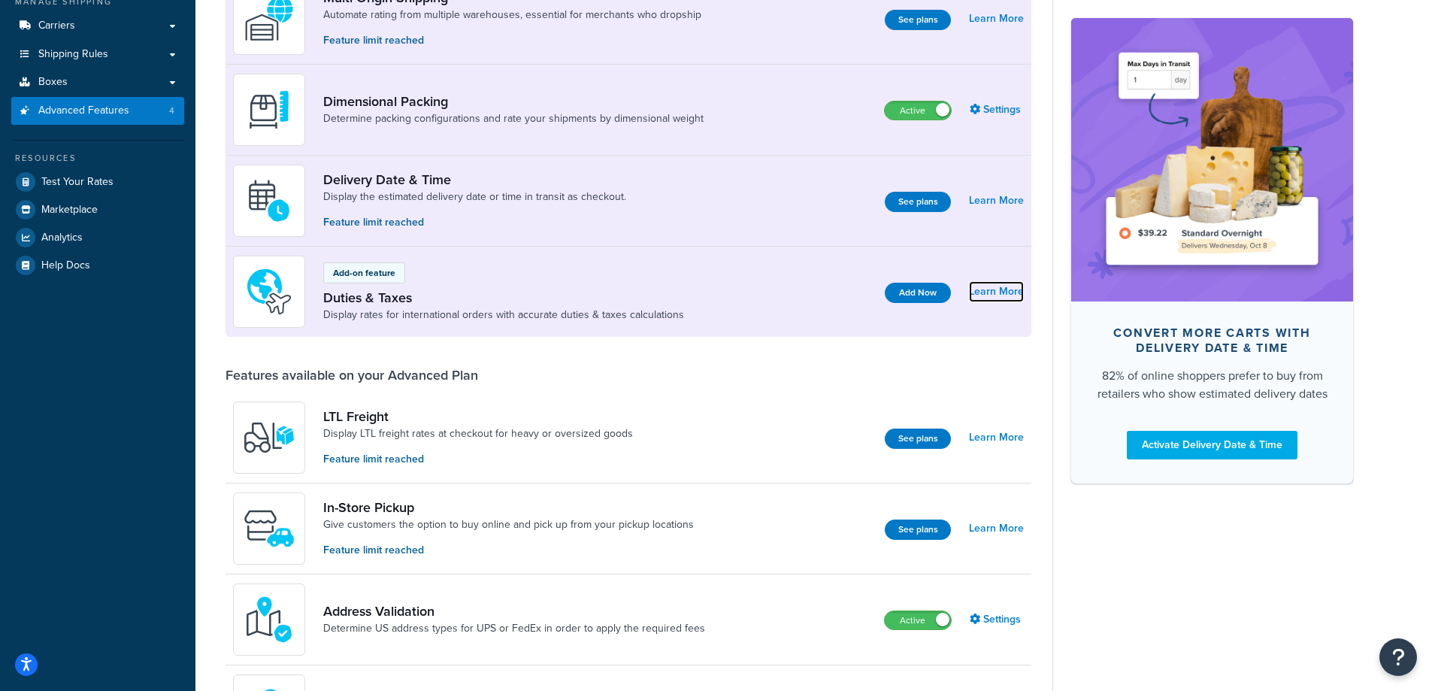
click at [990, 293] on link "Learn More" at bounding box center [996, 291] width 55 height 21
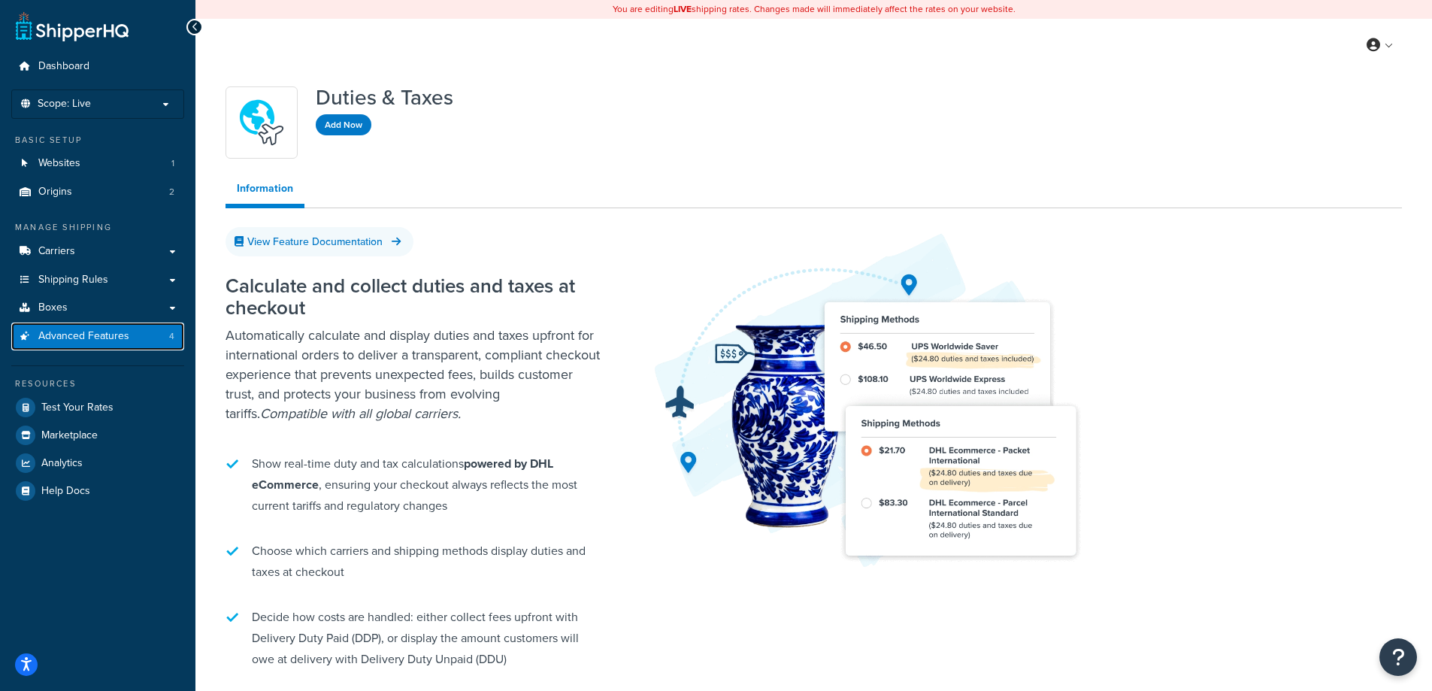
click at [130, 337] on link "Advanced Features 4" at bounding box center [97, 336] width 173 height 28
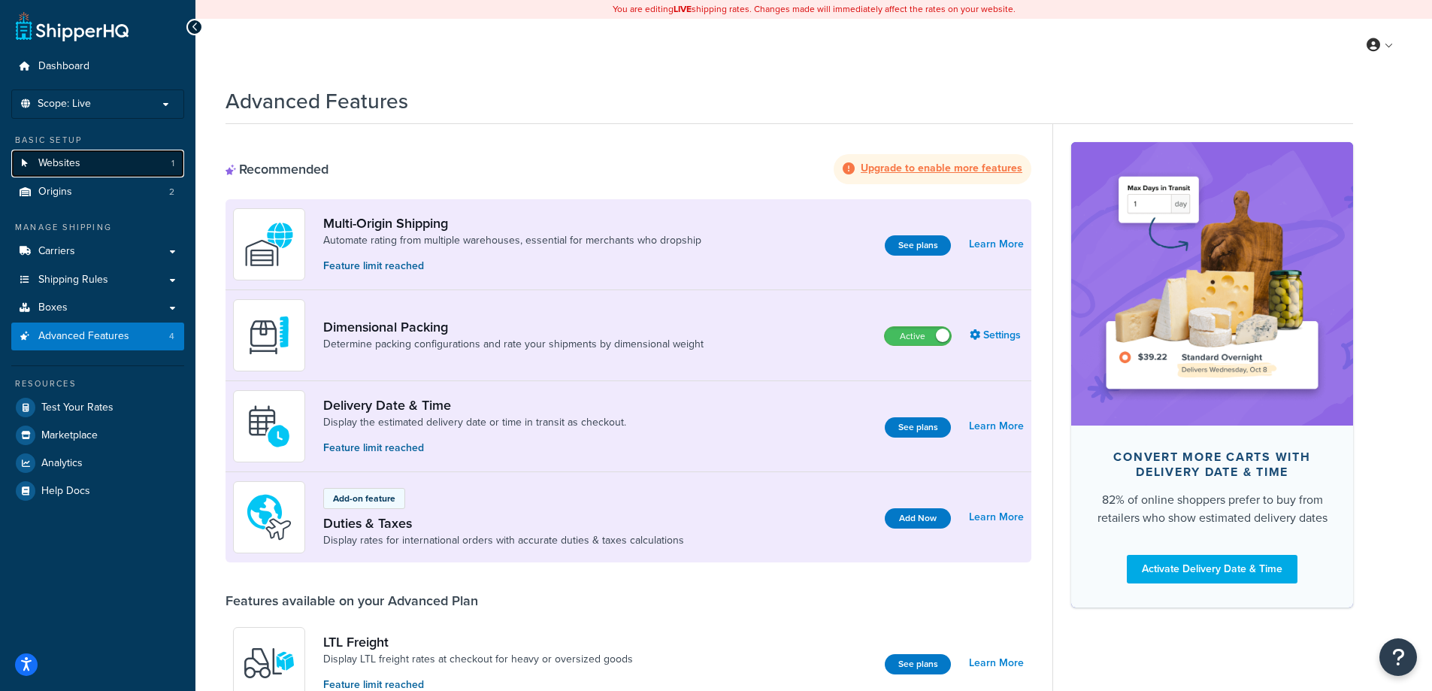
click at [123, 165] on link "Websites 1" at bounding box center [97, 164] width 173 height 28
